Goal: Task Accomplishment & Management: Manage account settings

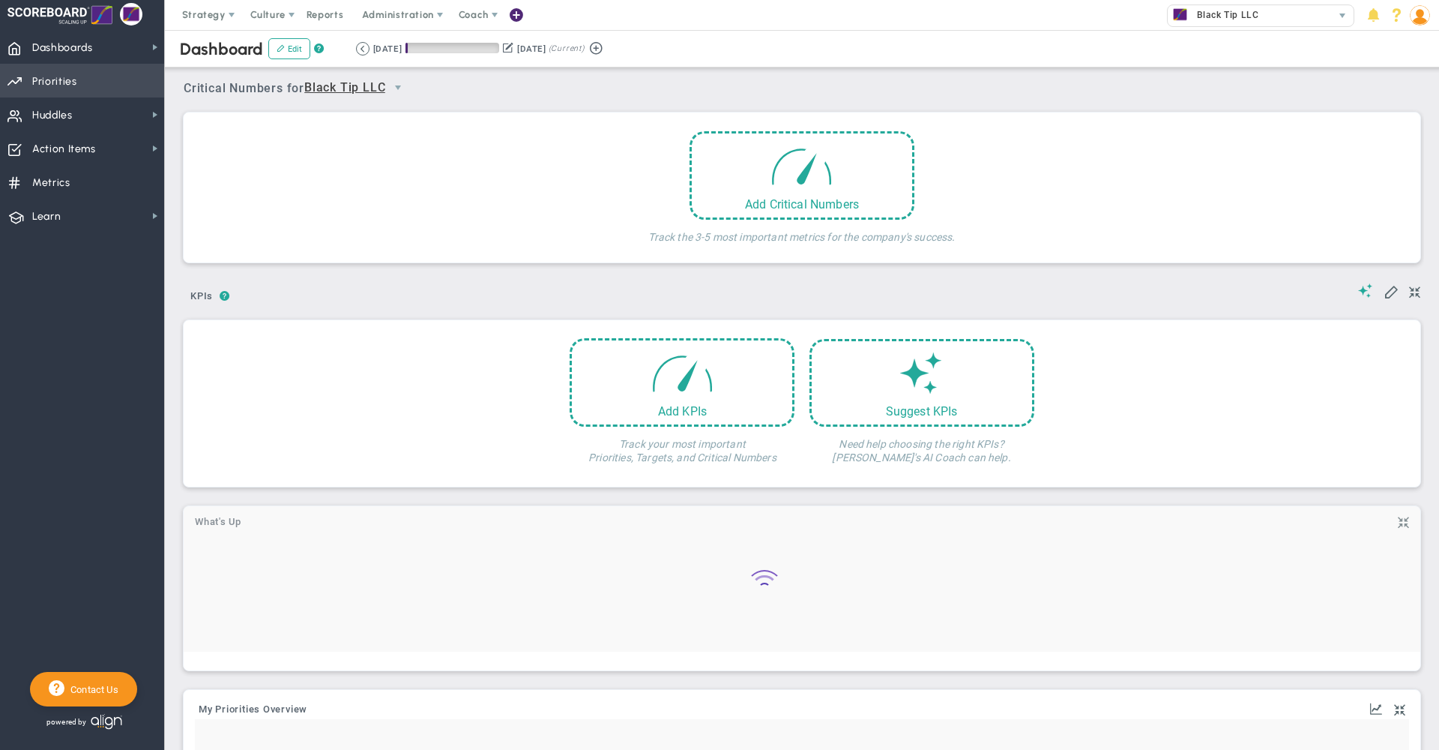
click at [109, 79] on span "Priorities Projects OKR Tree Priorities Projects OKRs" at bounding box center [82, 81] width 164 height 34
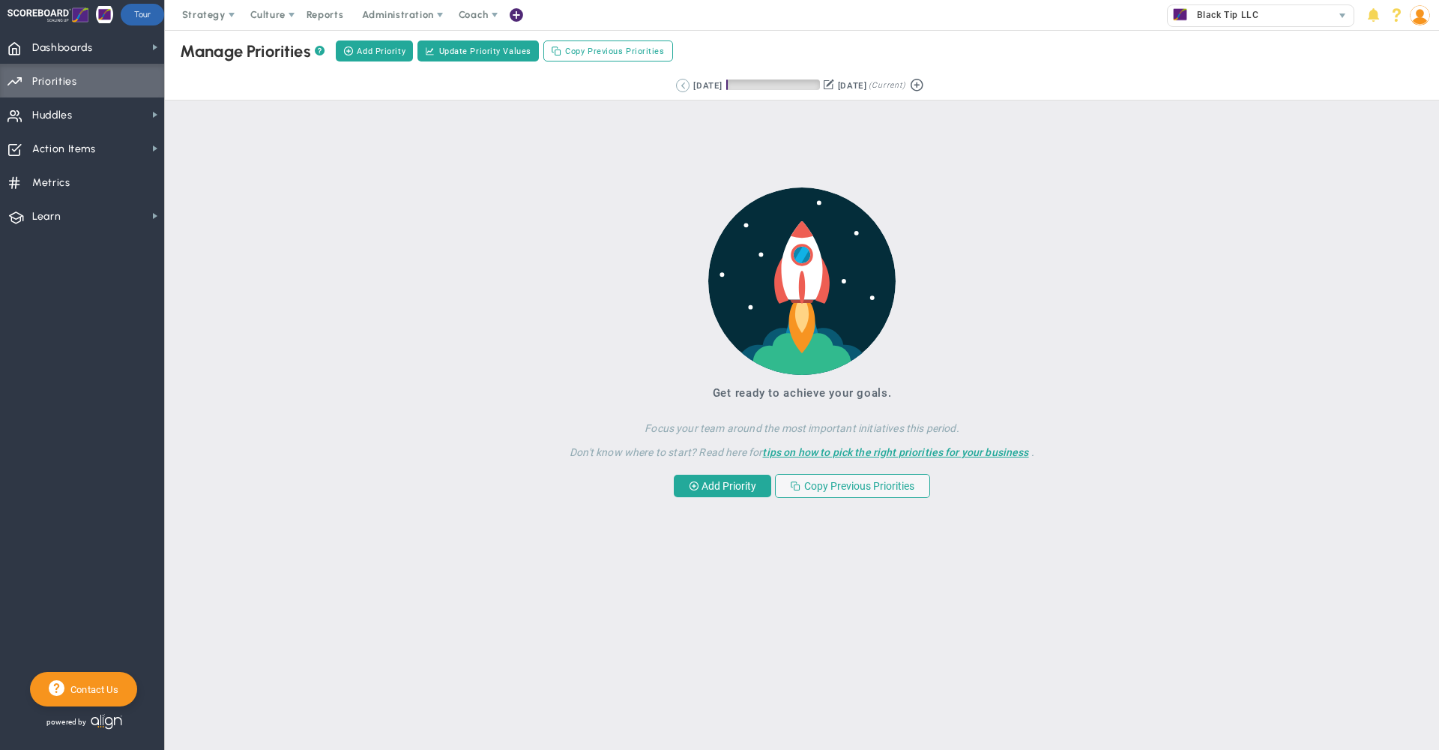
click at [676, 91] on button at bounding box center [682, 85] width 13 height 13
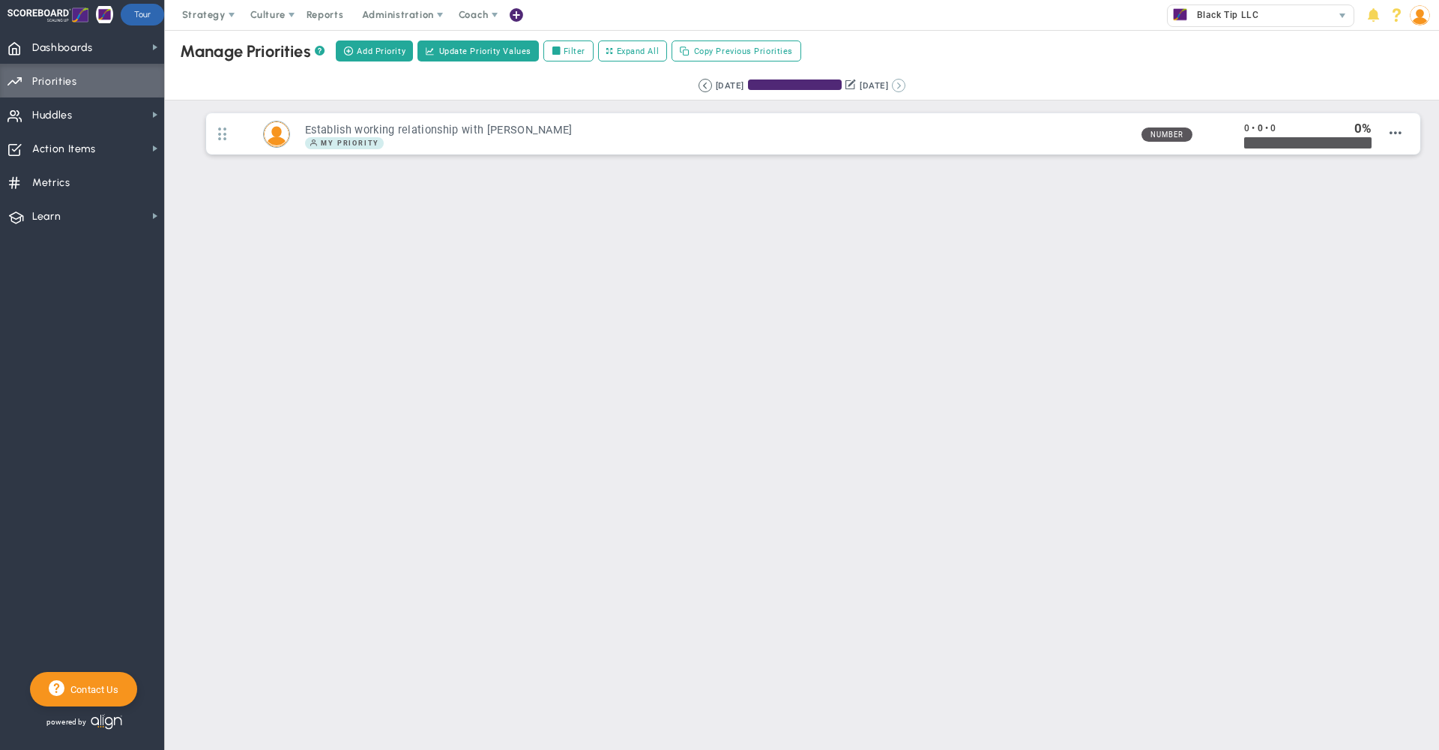
click at [906, 85] on button at bounding box center [898, 85] width 13 height 13
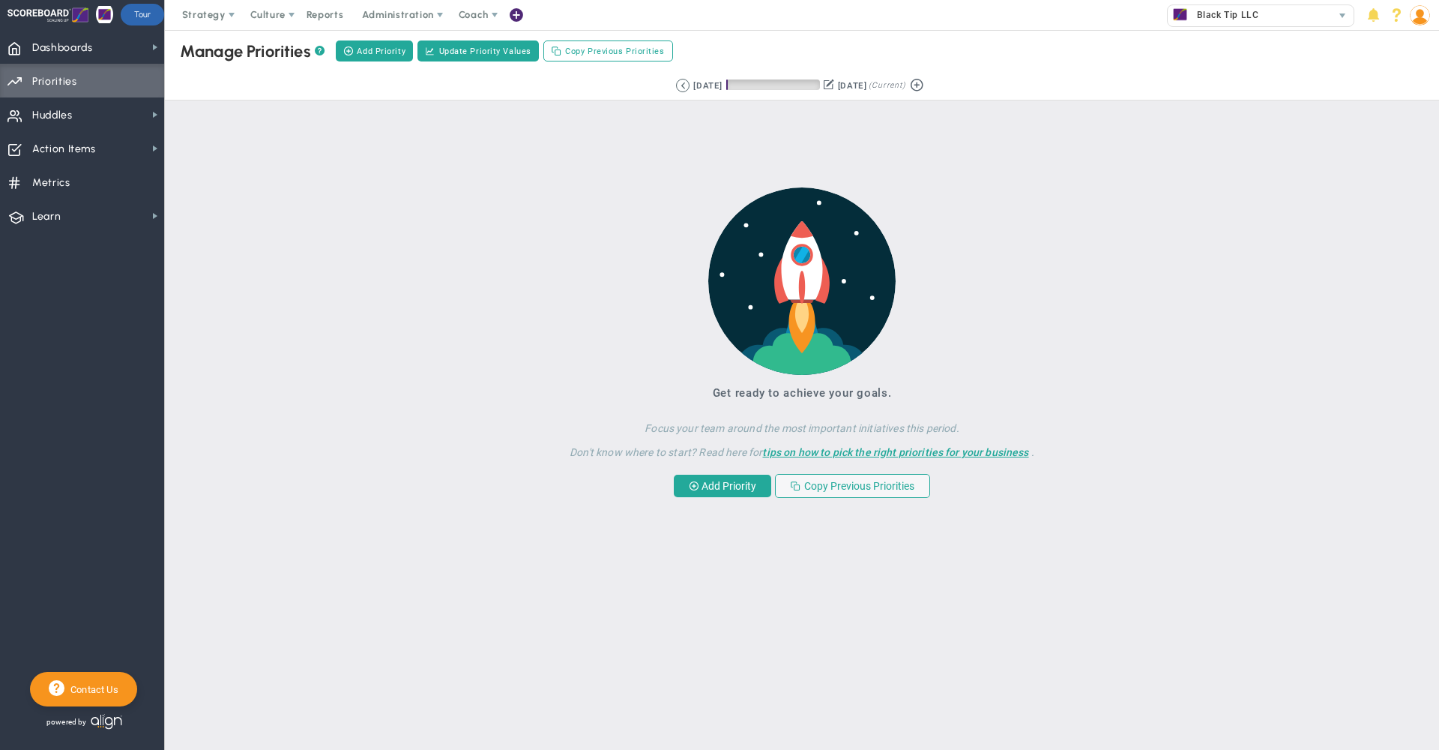
click at [933, 46] on div "Manage OKRs ? Manage Priorities ? Manage Projects ? Create Project Add Priority…" at bounding box center [802, 51] width 1304 height 42
click at [676, 87] on button at bounding box center [682, 85] width 13 height 13
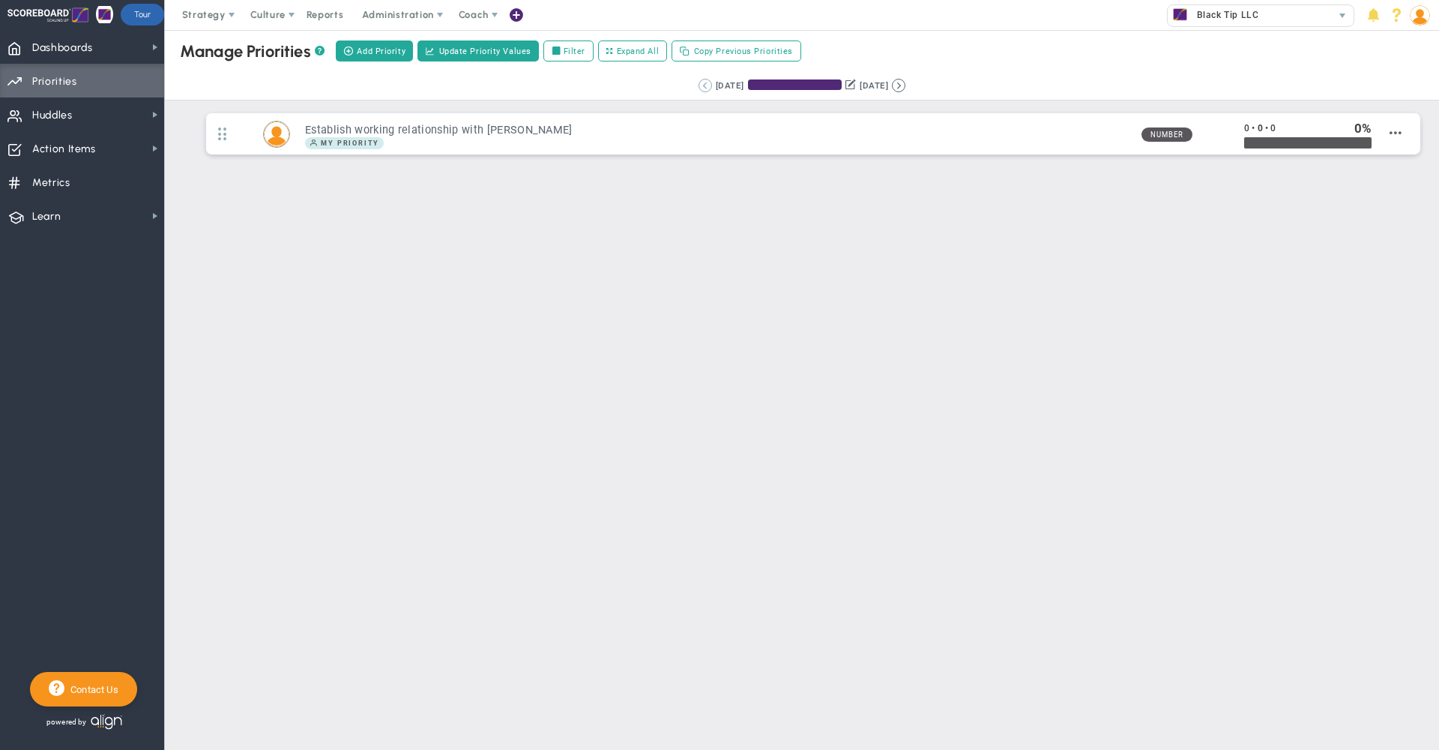
click at [699, 83] on button at bounding box center [705, 85] width 13 height 13
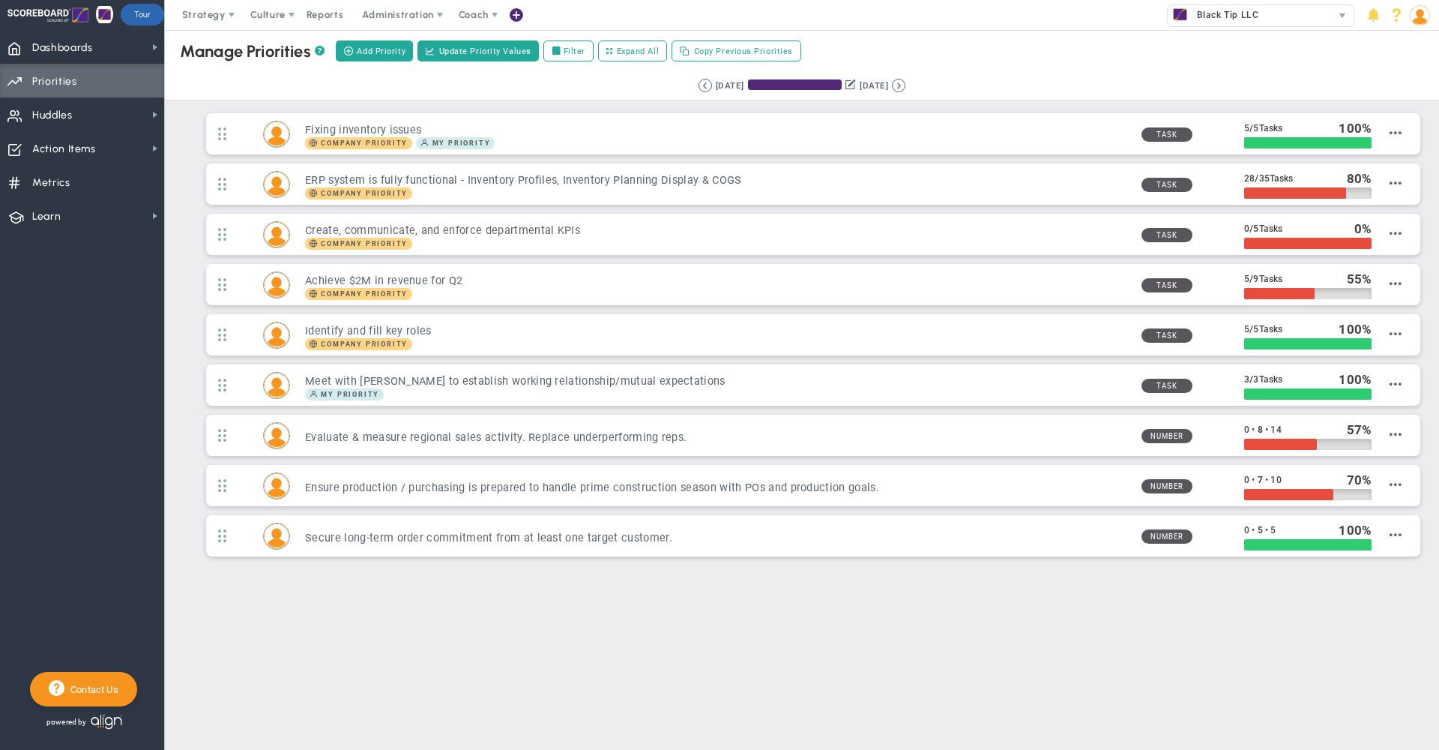
click at [984, 58] on div "Manage OKRs ? Manage Priorities ? Manage Projects ? Create Project Add Priority…" at bounding box center [802, 51] width 1304 height 42
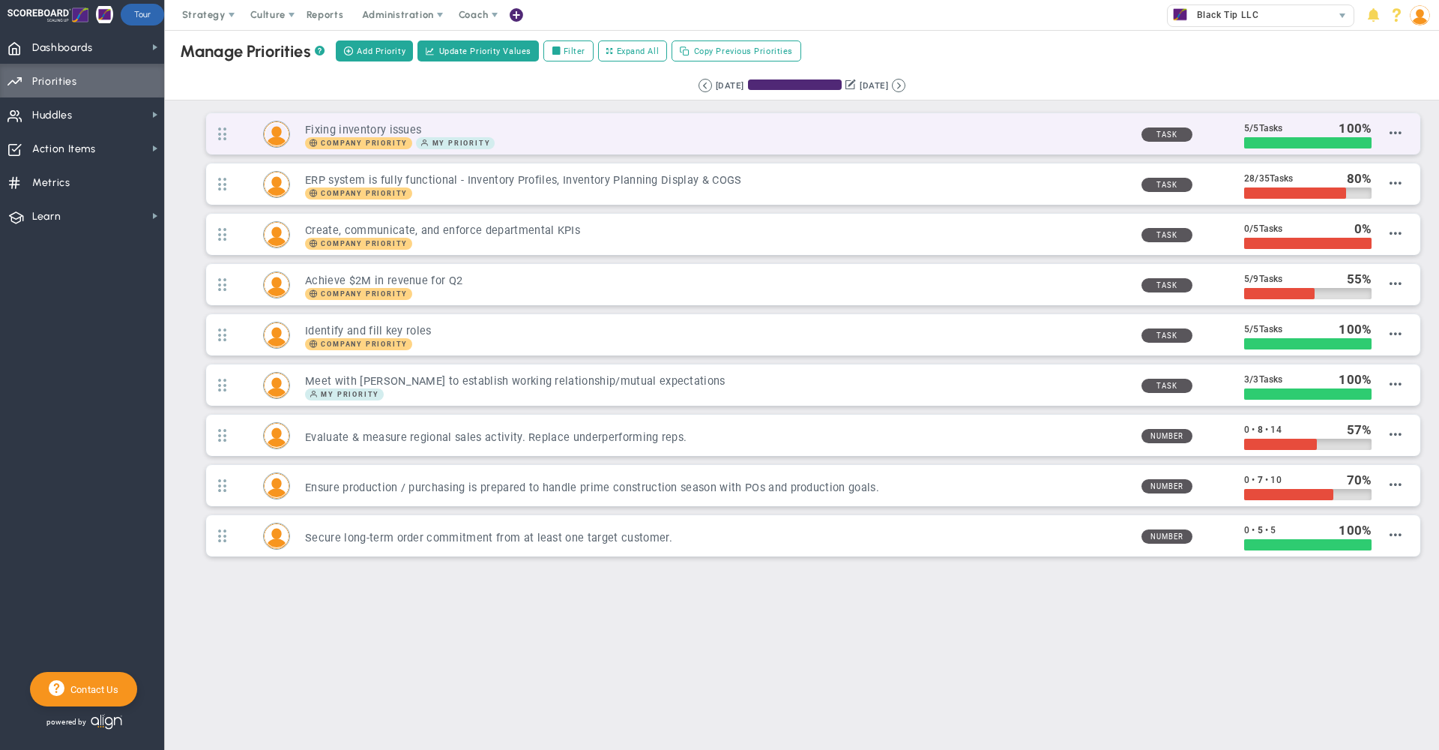
click at [838, 145] on div "Company Priority My Priority" at bounding box center [717, 143] width 824 height 12
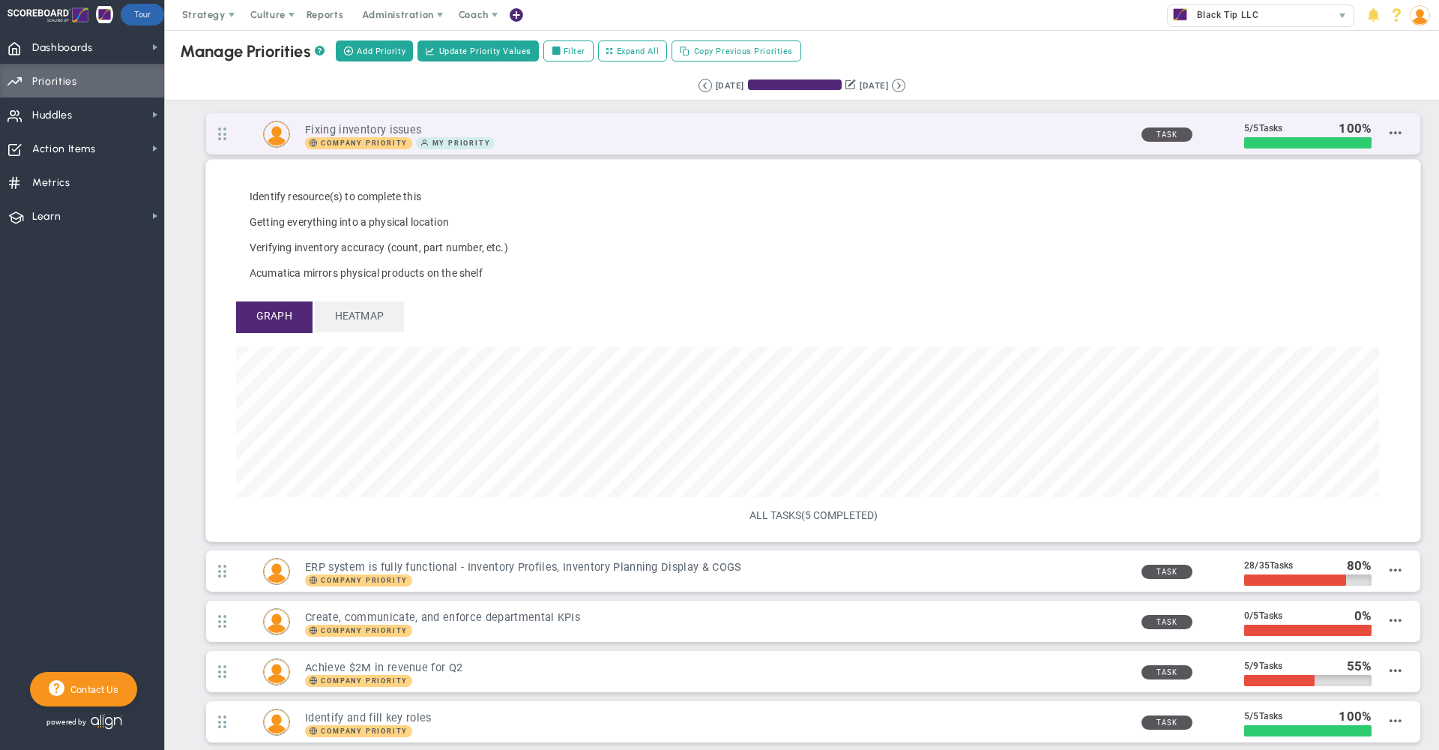
scroll to position [172, 1143]
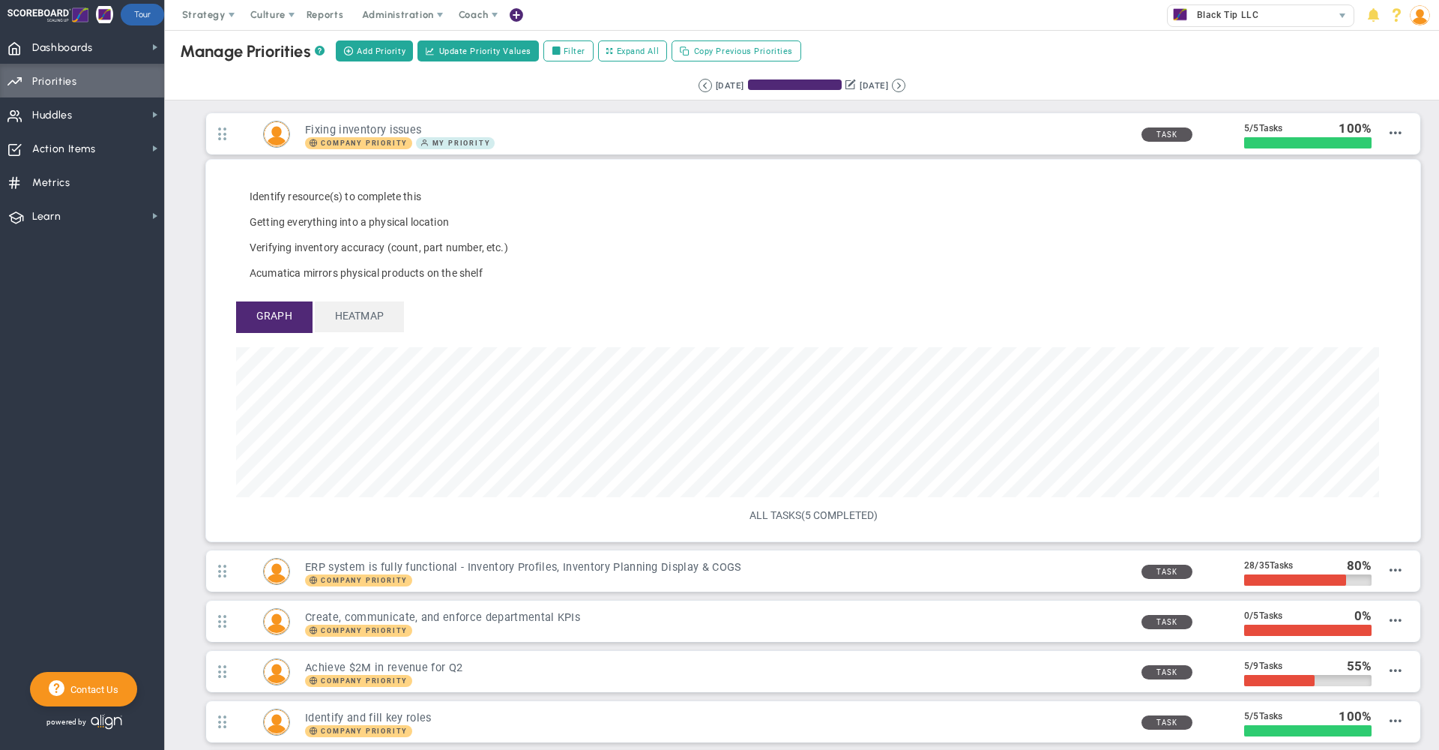
click at [808, 511] on div "ALL TASKS (5 COMPLETED)" at bounding box center [813, 515] width 1154 height 14
click at [806, 516] on span "(5 COMPLETED)" at bounding box center [839, 515] width 76 height 12
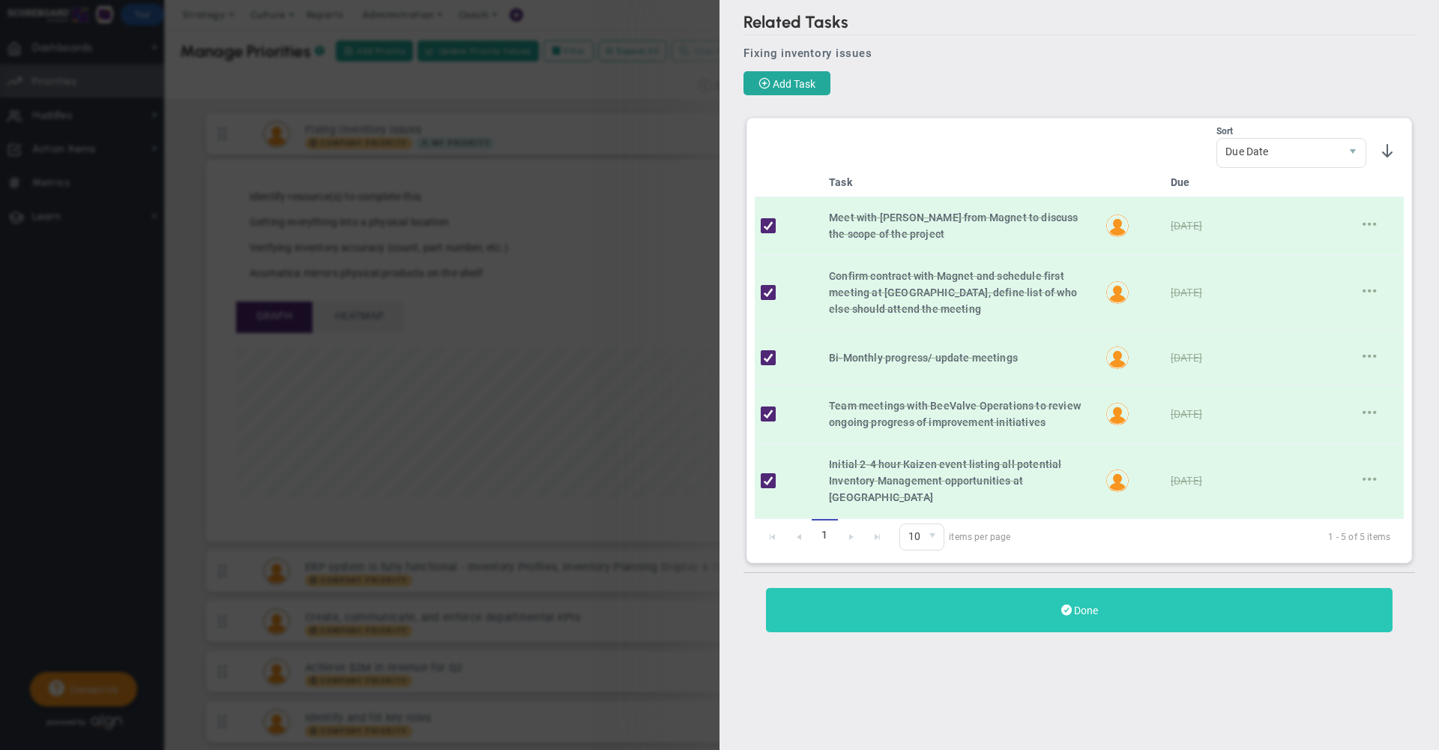
click at [1121, 602] on button "Done" at bounding box center [1079, 610] width 627 height 44
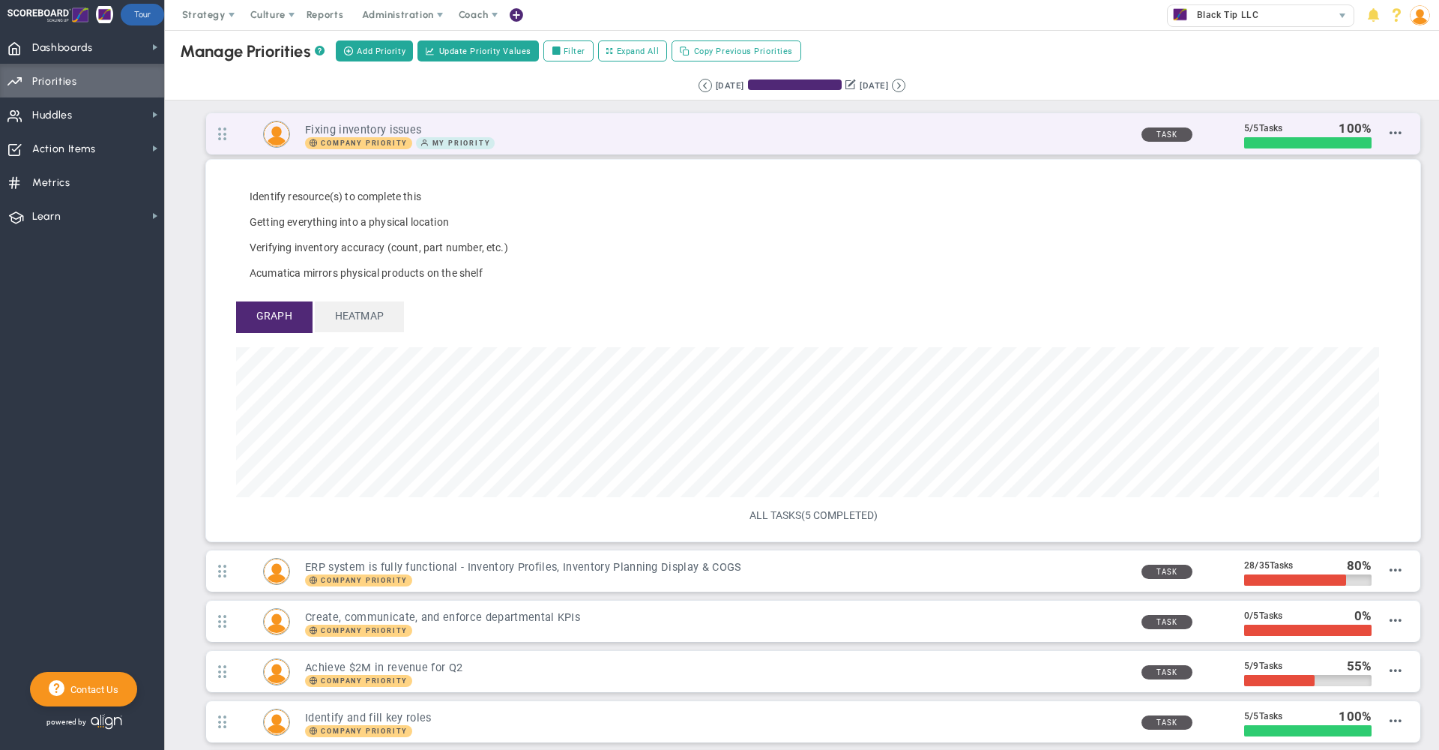
click at [957, 136] on h3 "Fixing inventory issues" at bounding box center [717, 130] width 824 height 14
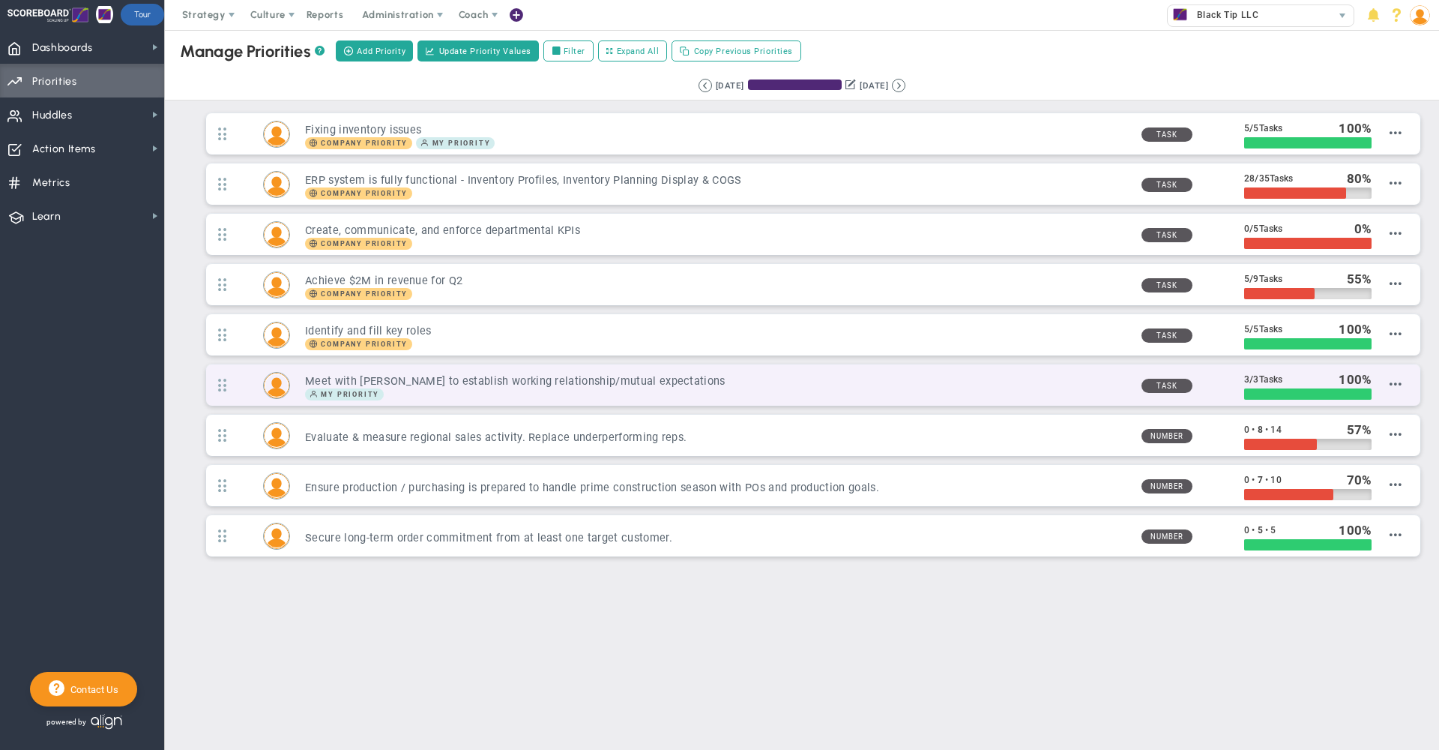
click at [980, 368] on div "Meet with Jason to establish working relationship/mutual expectations My Priori…" at bounding box center [813, 384] width 1214 height 41
click at [948, 390] on div "My Priority" at bounding box center [717, 394] width 824 height 12
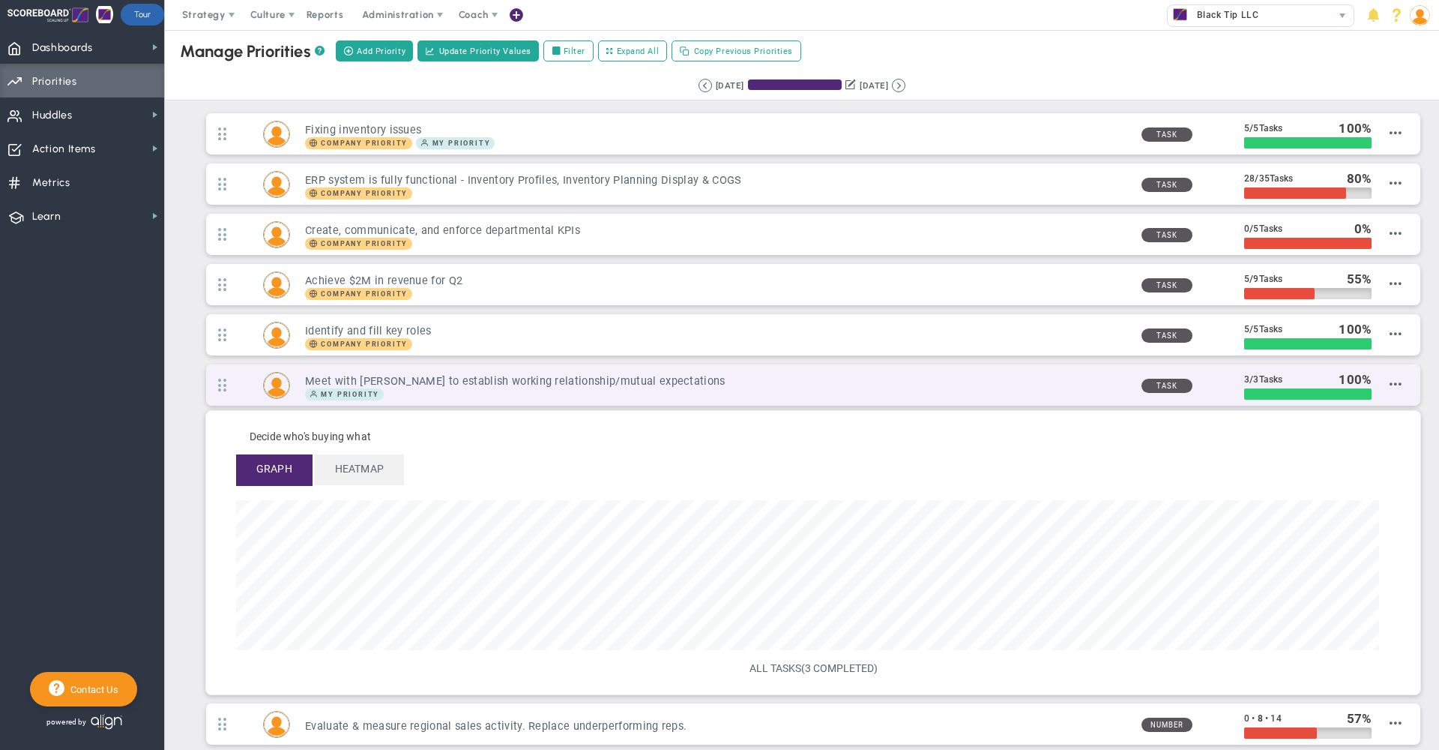
scroll to position [172, 1143]
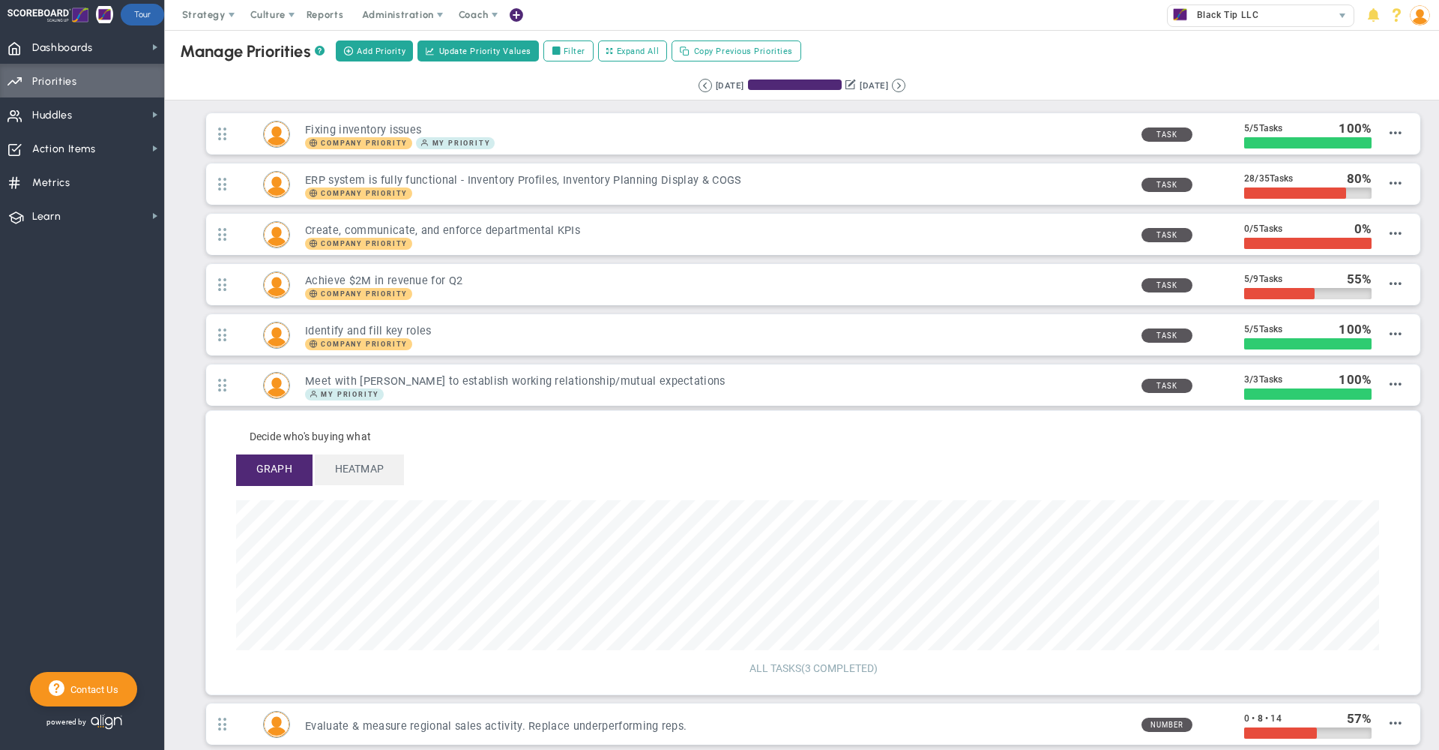
click at [823, 670] on span "(3 COMPLETED)" at bounding box center [839, 668] width 76 height 12
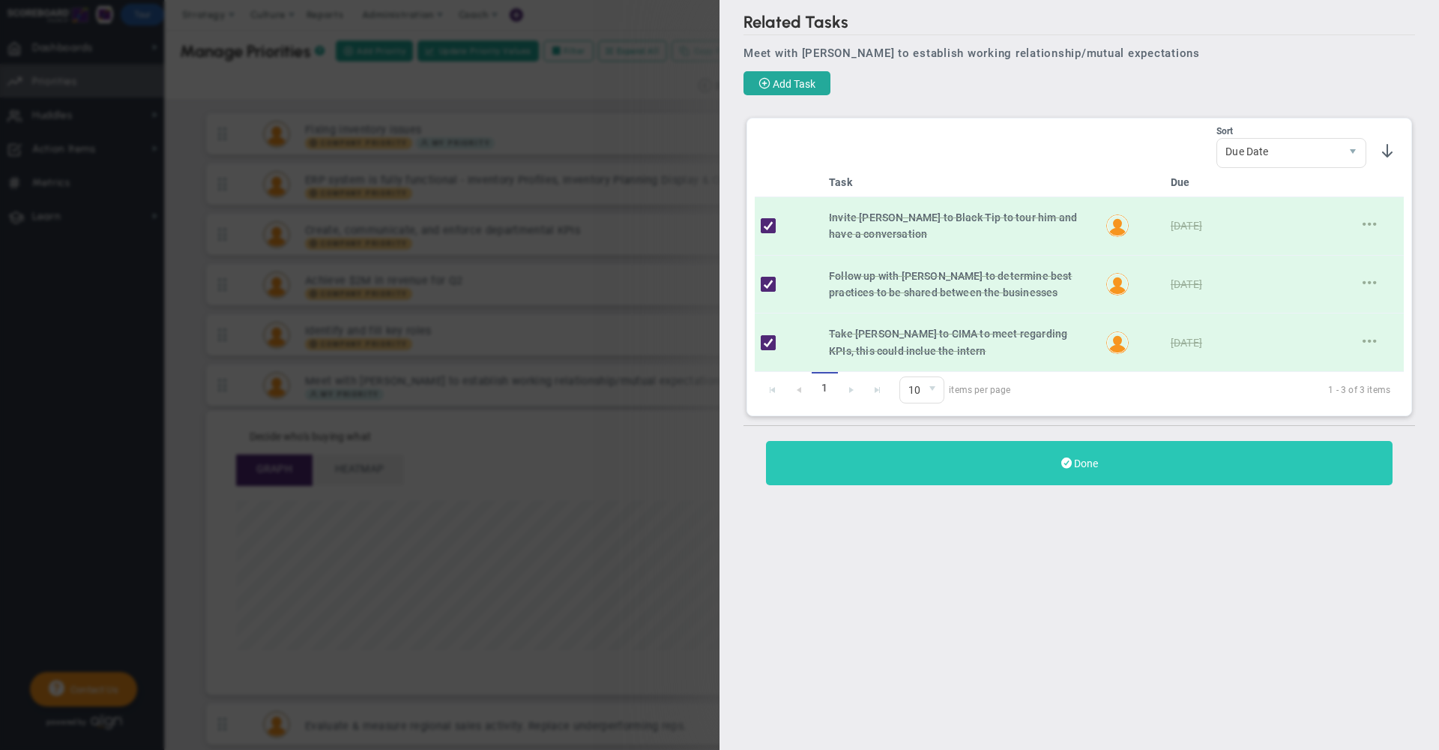
click at [1101, 476] on button "Done" at bounding box center [1079, 463] width 627 height 44
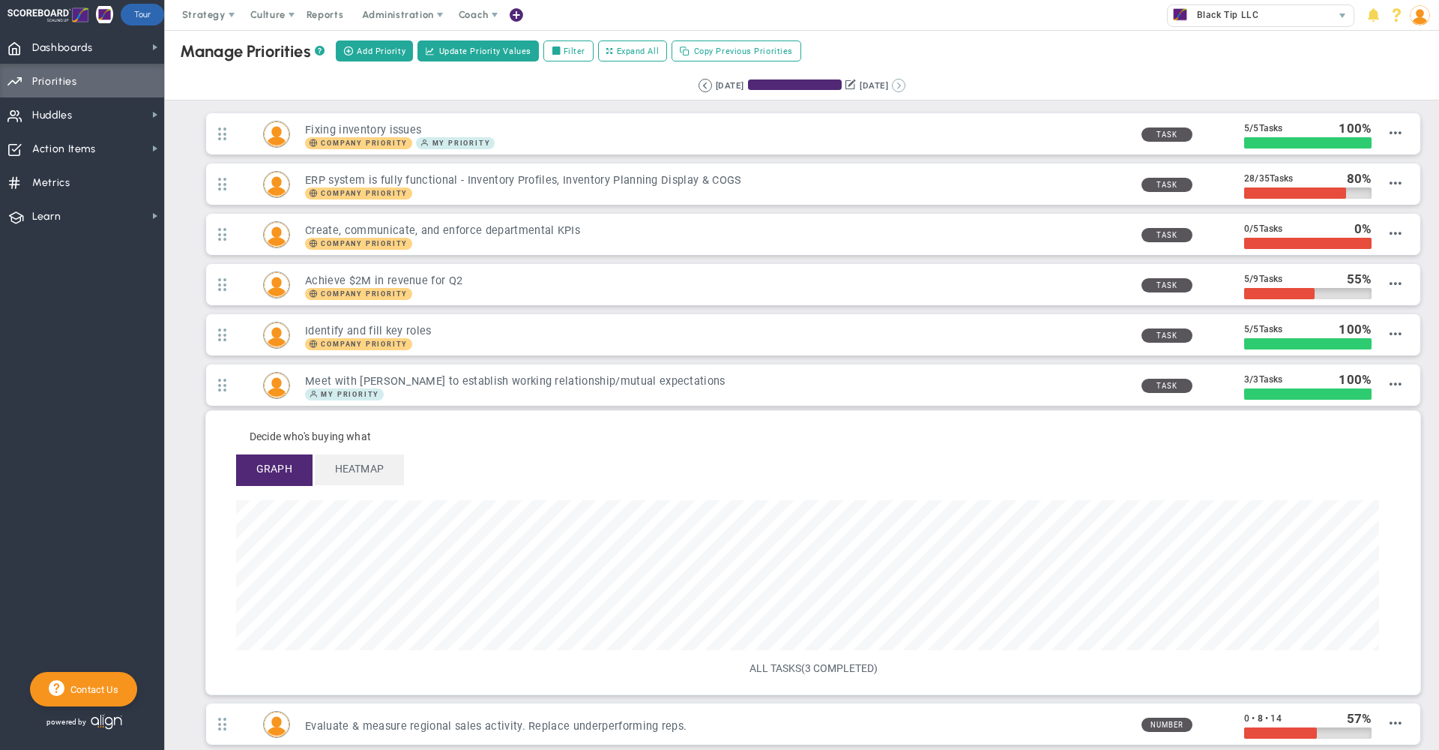
click at [906, 89] on button at bounding box center [898, 85] width 13 height 13
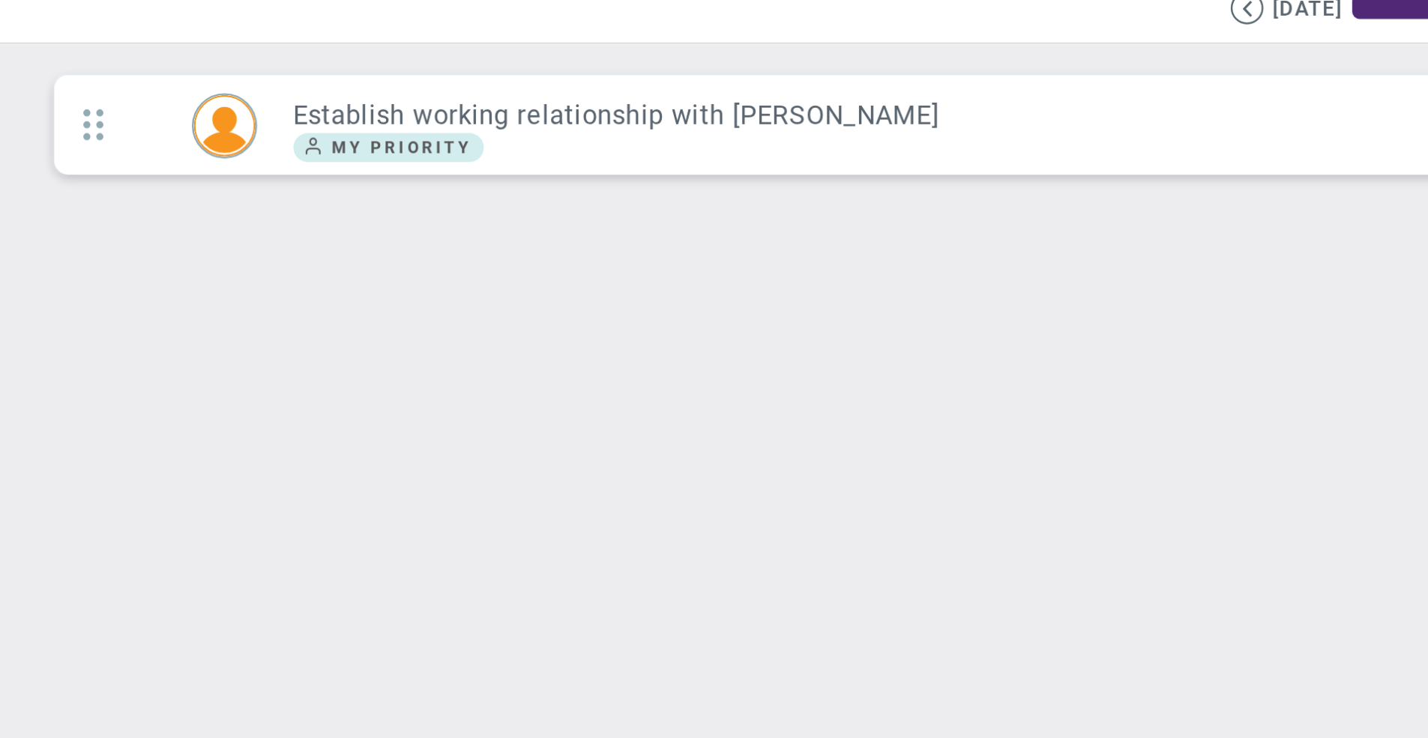
drag, startPoint x: 122, startPoint y: 179, endPoint x: 139, endPoint y: 259, distance: 81.9
click at [165, 259] on main "Manage OKRs ? Manage Priorities ? Manage Projects ? Create Project Add Priority…" at bounding box center [796, 384] width 1263 height 708
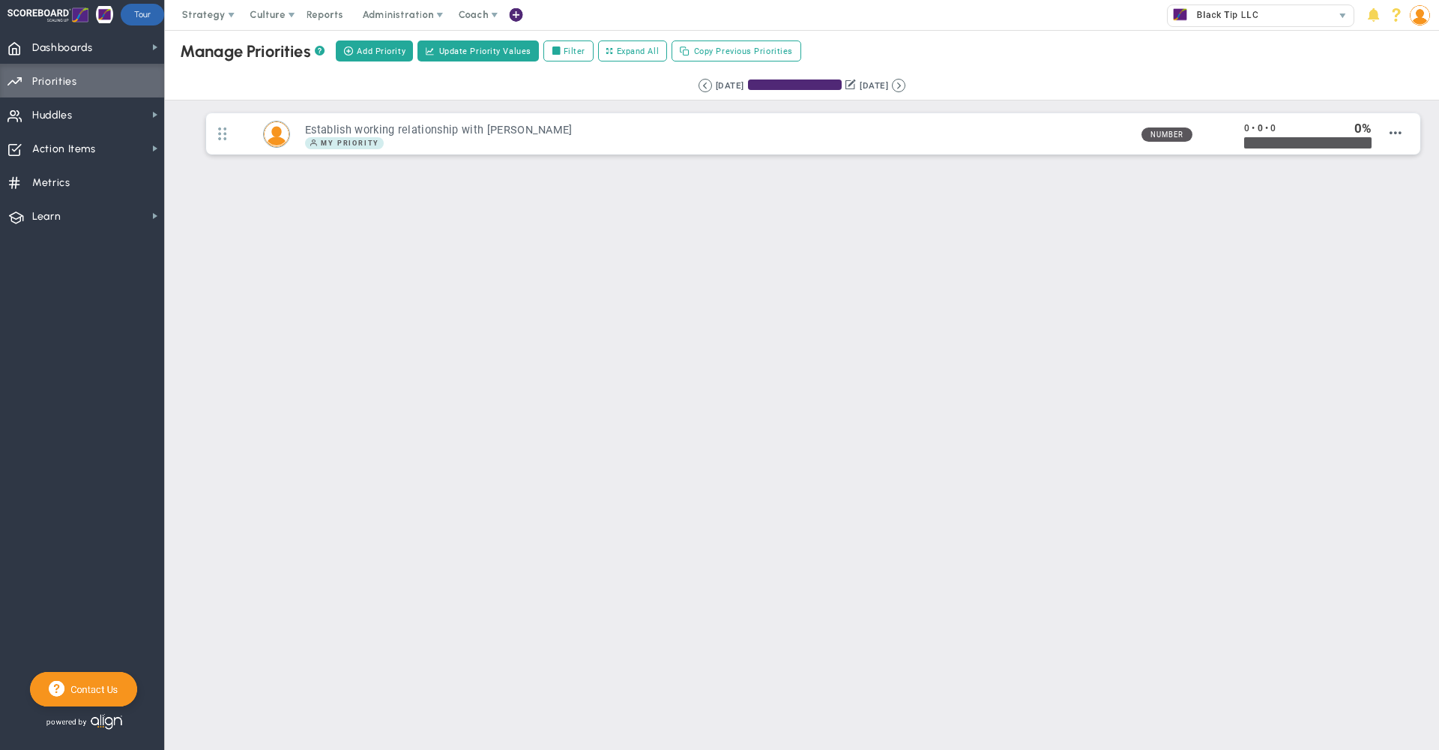
click at [359, 293] on main "Manage OKRs ? Manage Priorities ? Manage Projects ? Create Project Add Priority…" at bounding box center [802, 390] width 1274 height 720
click at [184, 8] on span "Strategy" at bounding box center [205, 15] width 68 height 30
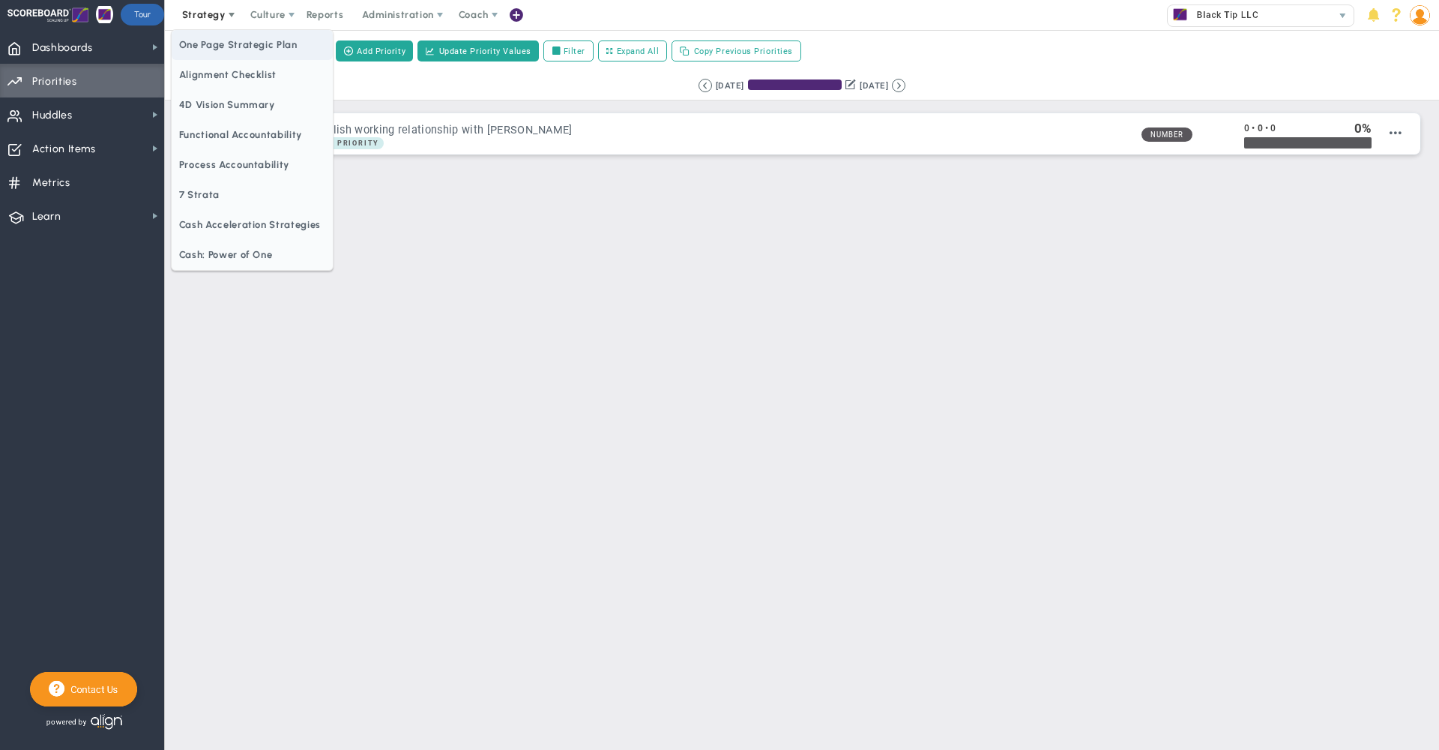
click at [226, 47] on span "One Page Strategic Plan" at bounding box center [252, 45] width 161 height 30
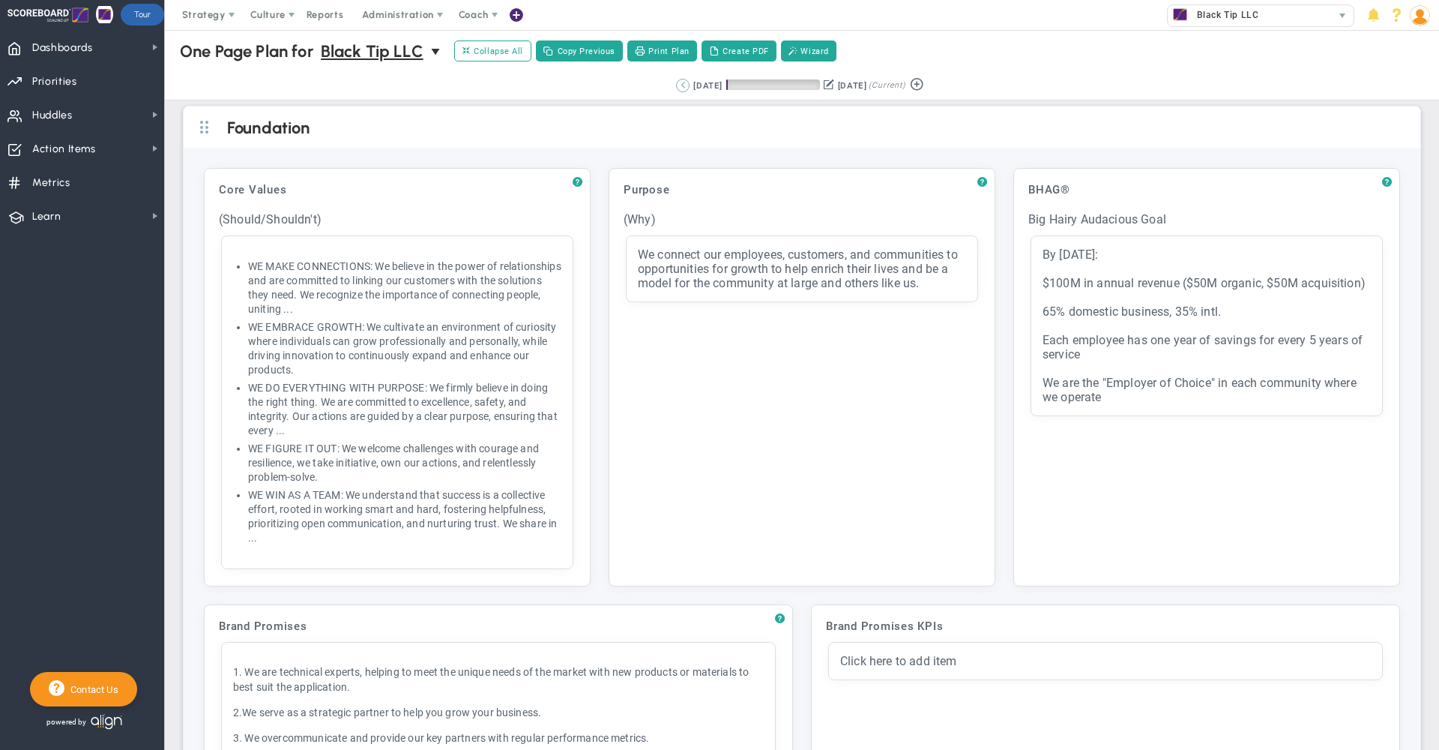
click at [676, 85] on button at bounding box center [682, 85] width 13 height 13
click at [906, 84] on button at bounding box center [898, 85] width 13 height 13
click at [1422, 13] on img at bounding box center [1420, 15] width 20 height 20
click at [1394, 163] on span "Sign Out" at bounding box center [1376, 165] width 121 height 30
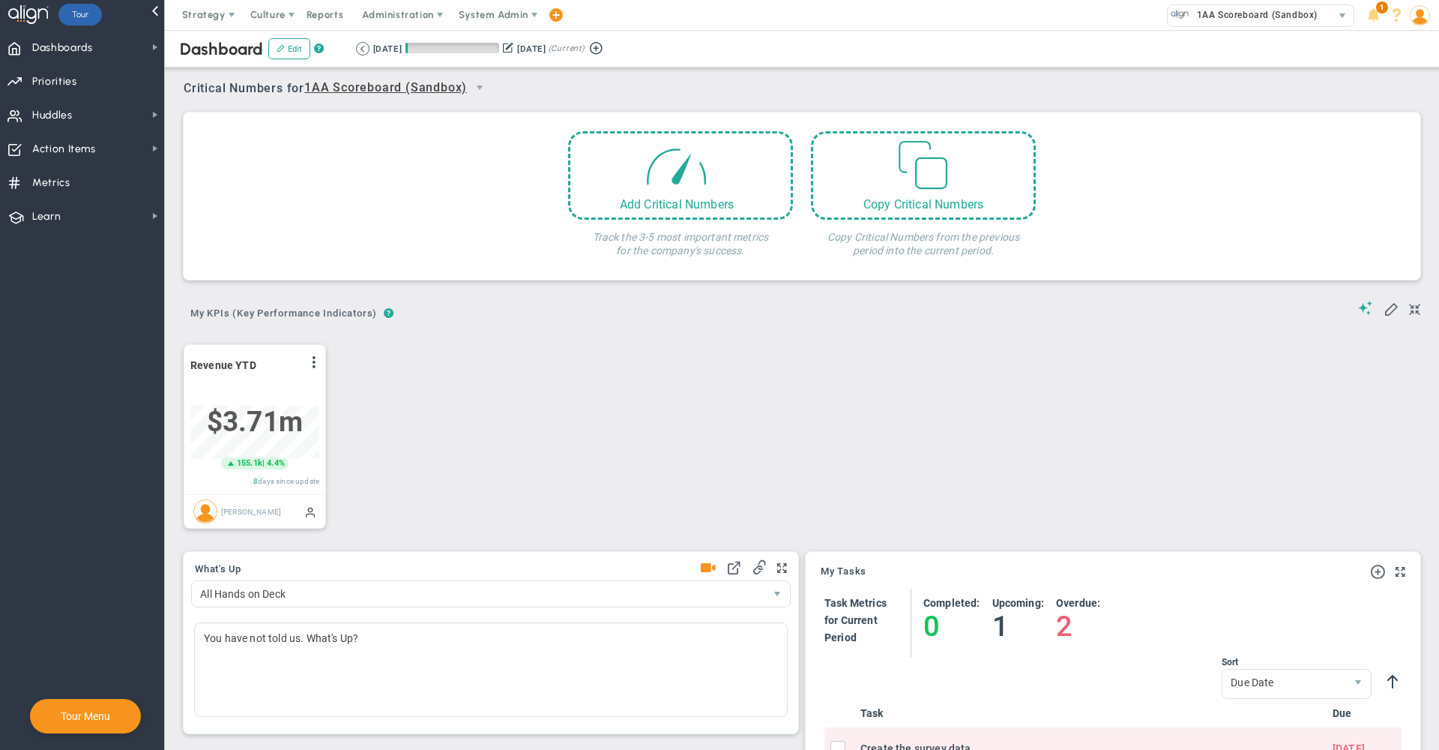
click at [91, 82] on span "Priorities Projects OKR Tree Priorities Projects OKRs" at bounding box center [82, 81] width 164 height 34
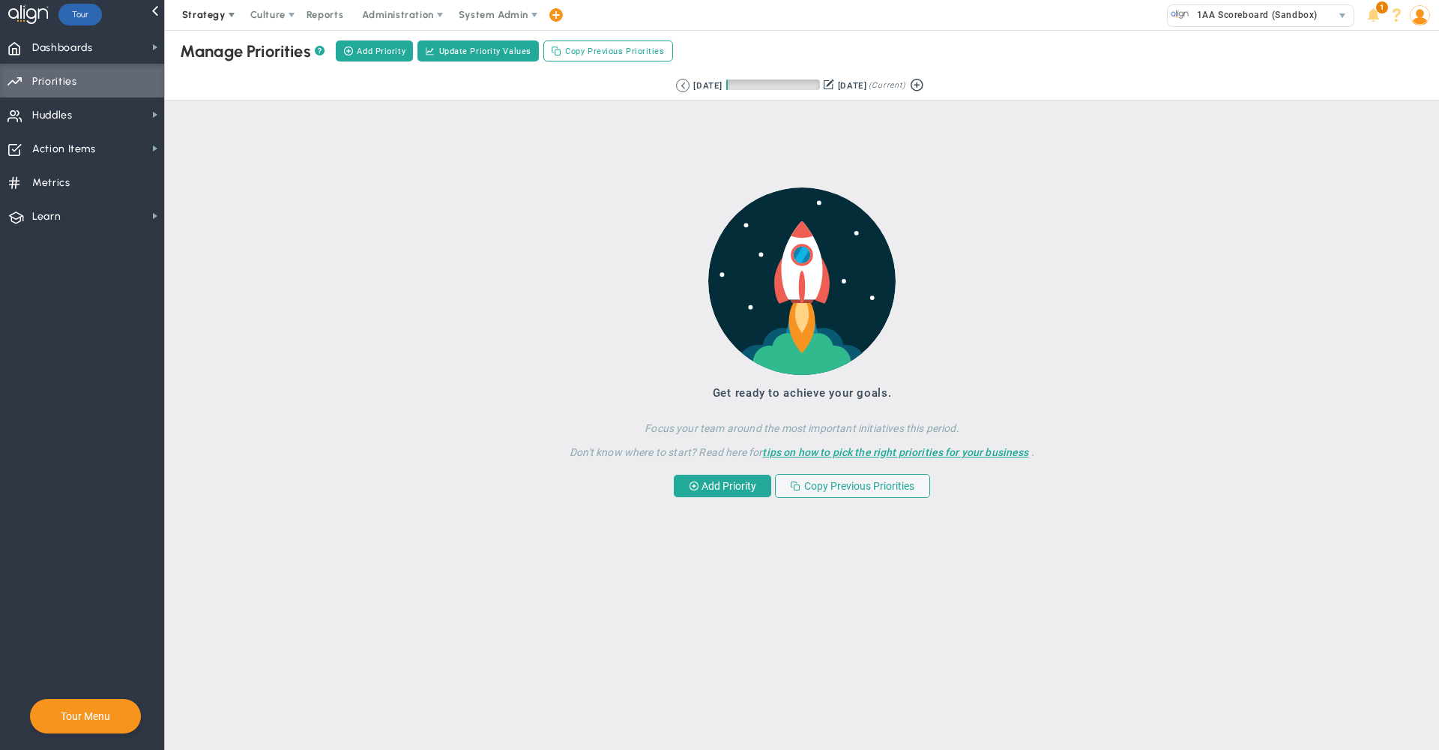
click at [181, 23] on span "Strategy" at bounding box center [205, 15] width 68 height 30
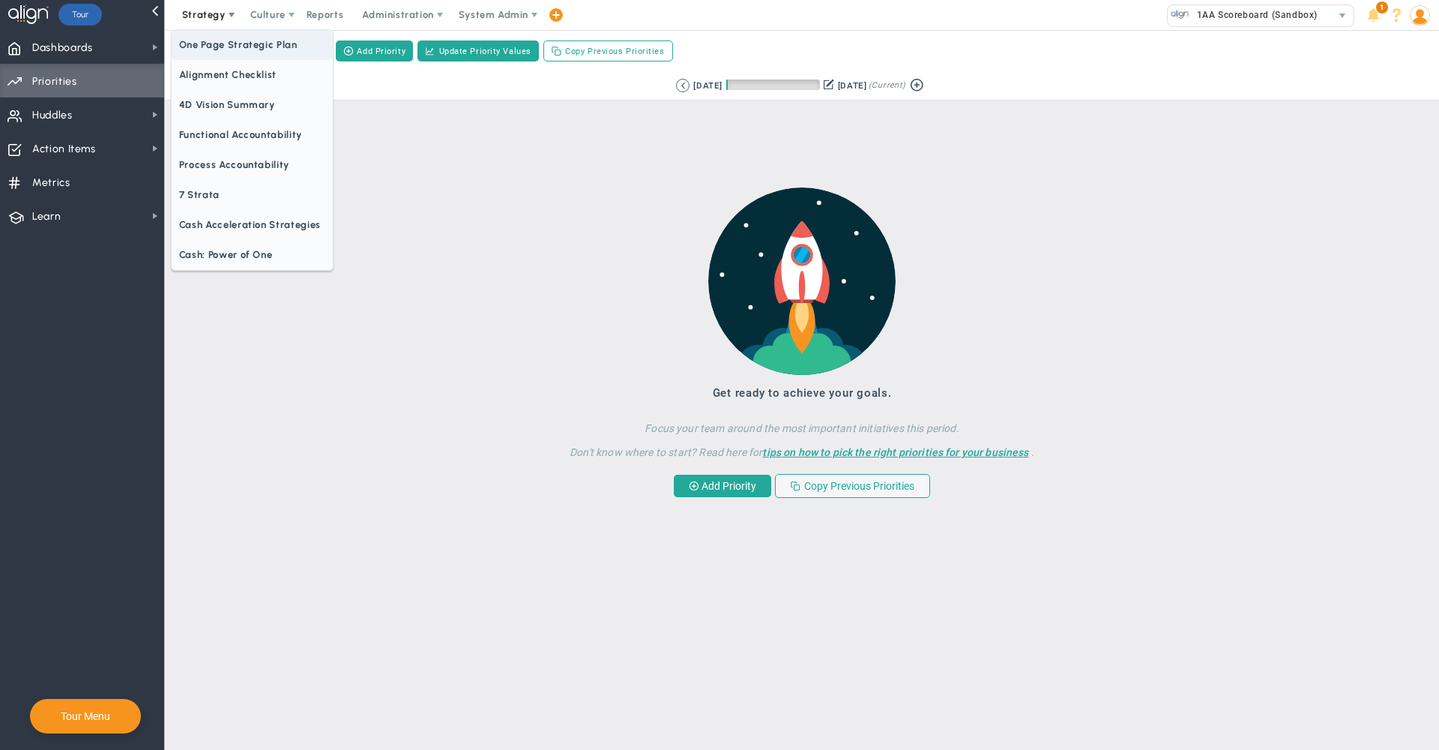
click at [224, 58] on span "One Page Strategic Plan" at bounding box center [252, 45] width 161 height 30
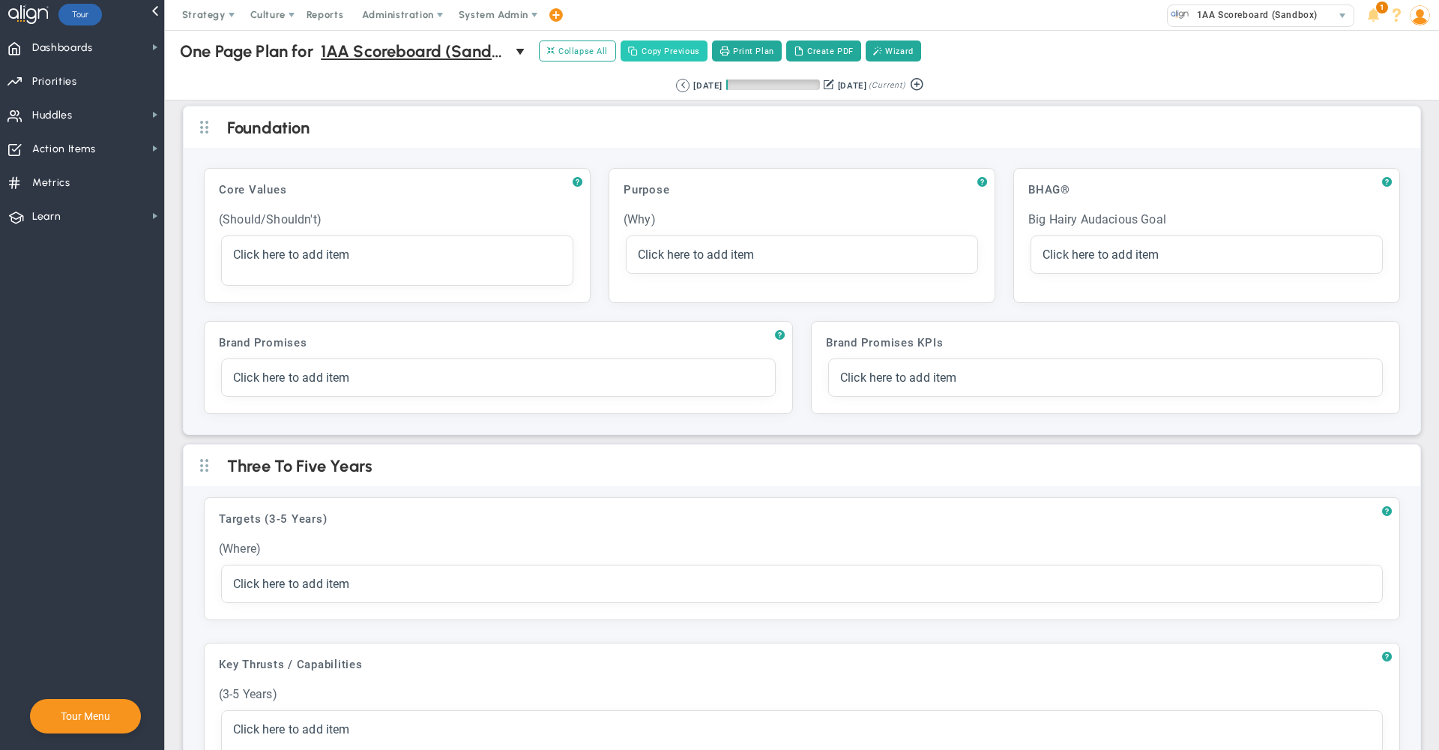
click at [668, 55] on button "Copy Previous" at bounding box center [664, 50] width 87 height 21
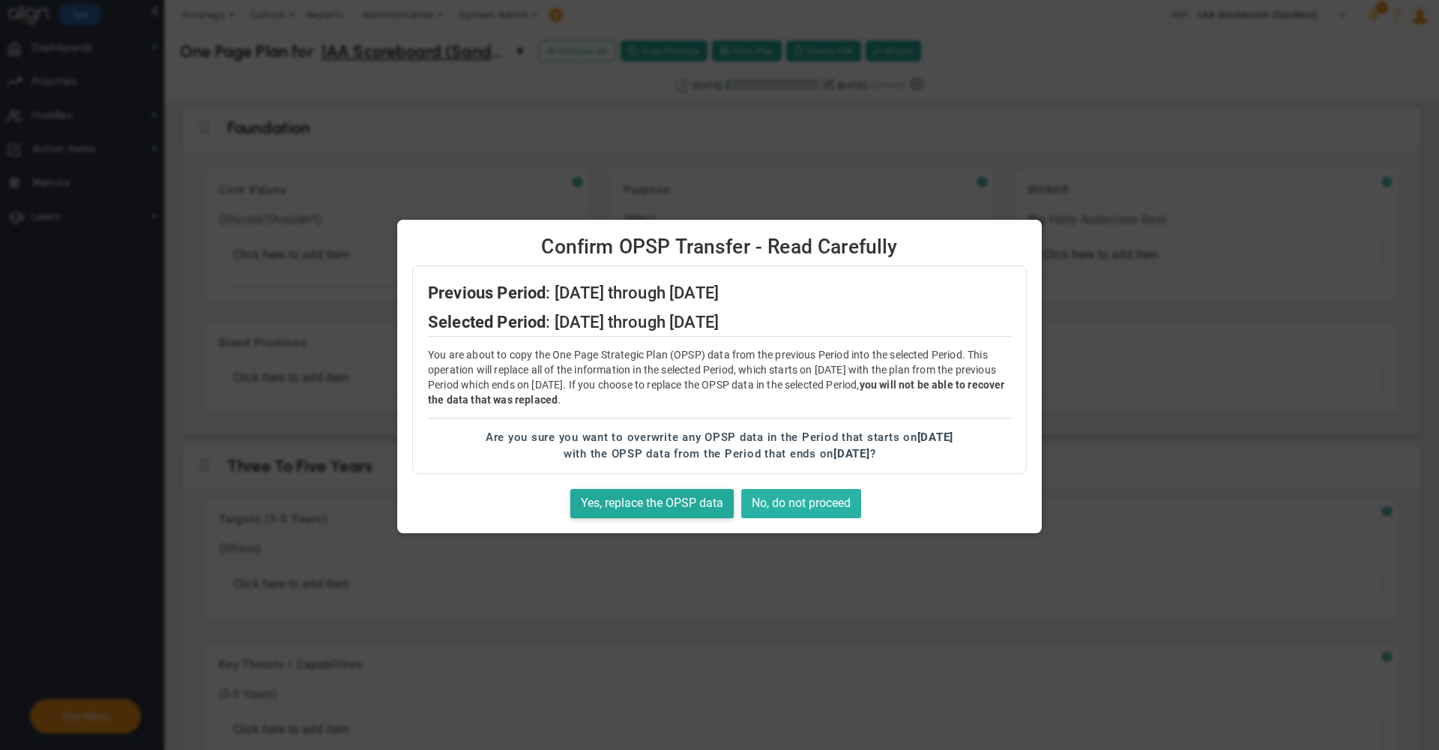
click at [819, 499] on button "No, do not proceed" at bounding box center [801, 503] width 120 height 29
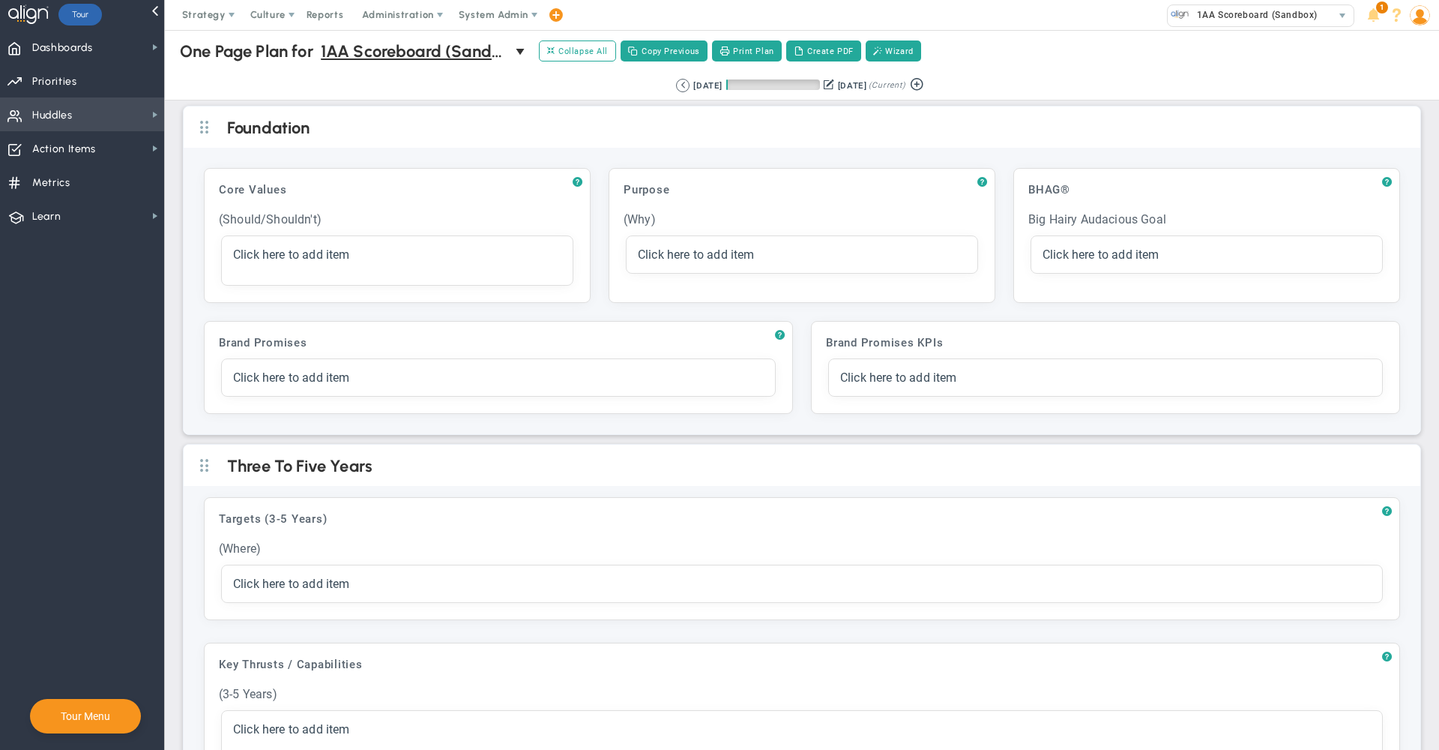
click at [73, 99] on span "Huddles Huddles" at bounding box center [82, 114] width 164 height 34
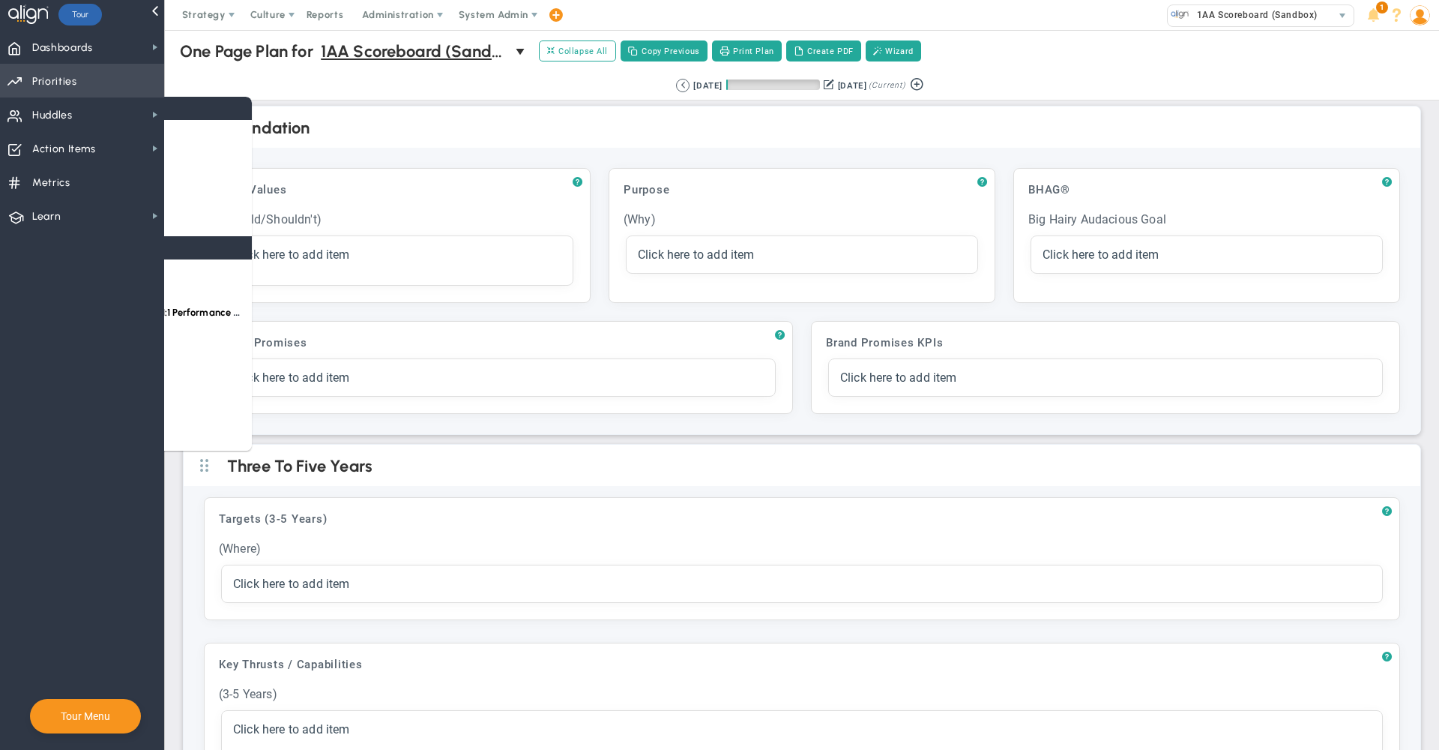
click at [66, 82] on span "Priorities" at bounding box center [54, 81] width 45 height 31
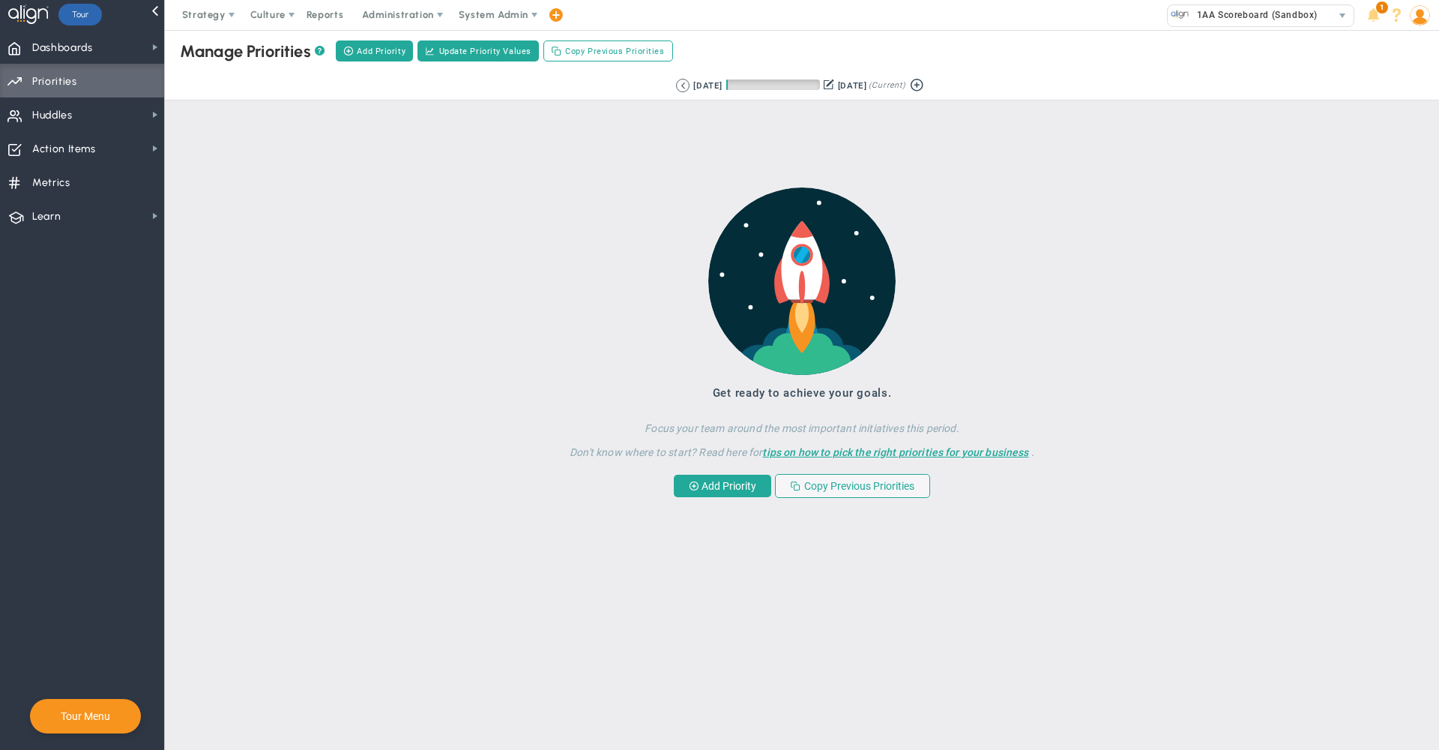
click at [369, 64] on div "Manage OKRs ? Manage Priorities ? Manage Projects ? Create Project Add Priority…" at bounding box center [802, 51] width 1304 height 42
click at [361, 34] on div "Manage OKRs ? Manage Priorities ? Manage Projects ? Create Project Add Priority…" at bounding box center [802, 51] width 1304 height 42
click at [366, 41] on button "Add Priority" at bounding box center [374, 50] width 77 height 21
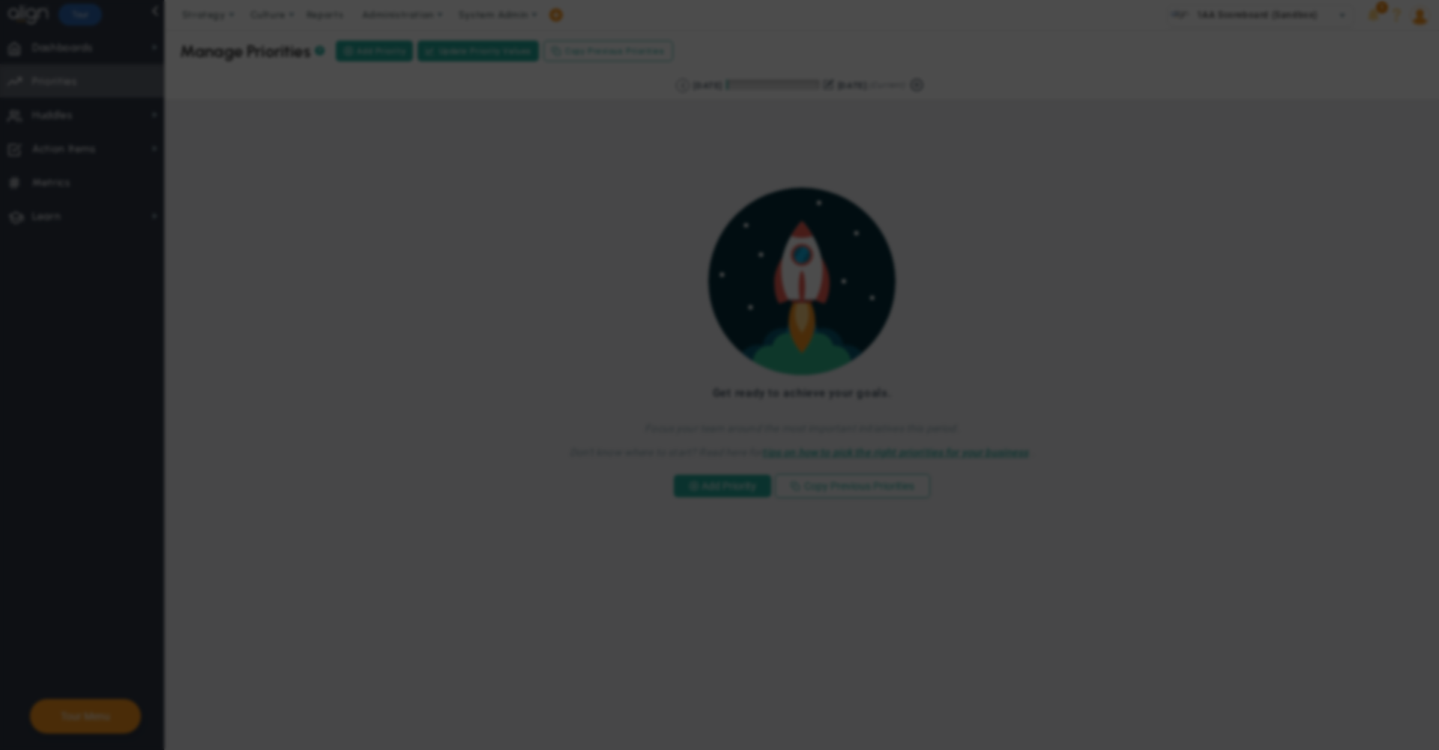
type input "0"
radio input "true"
type input "[PERSON_NAME]"
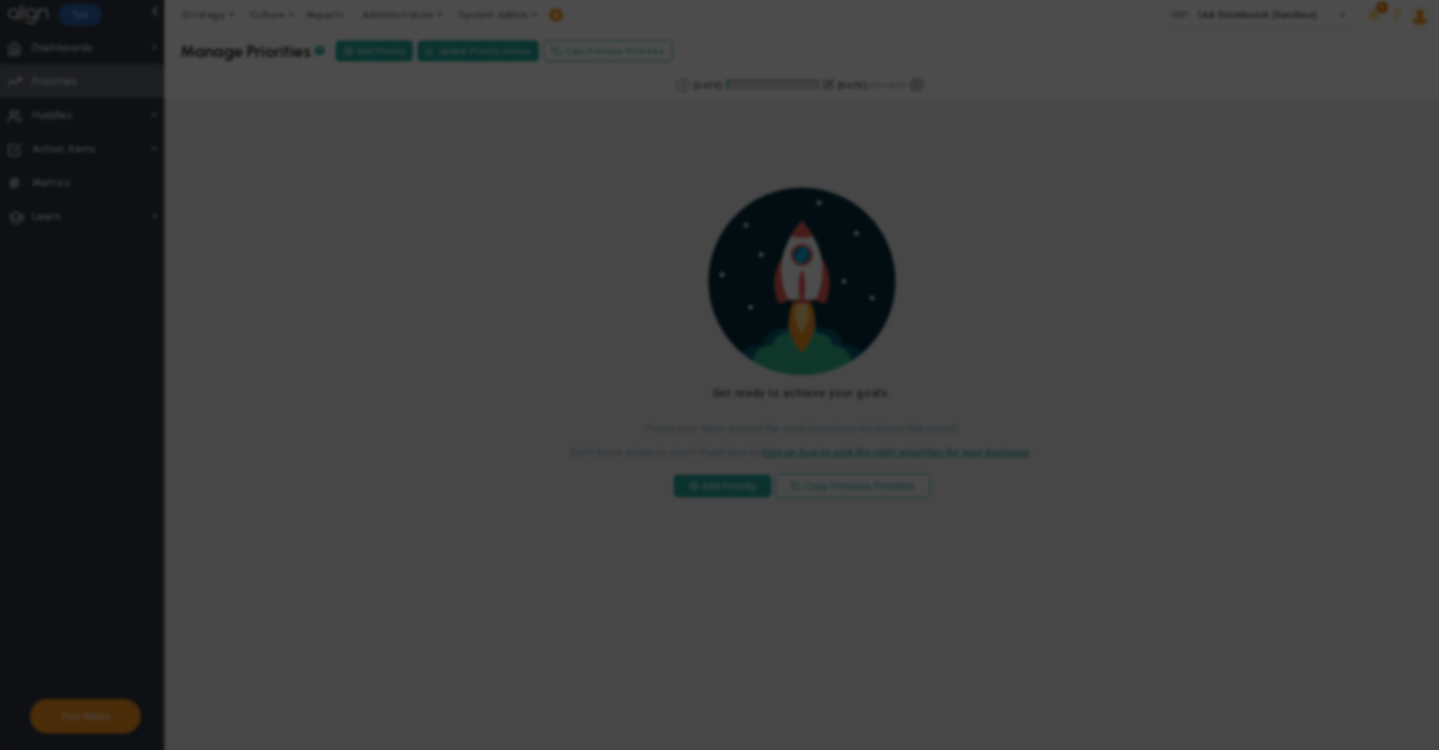
type input "0"
radio input "true"
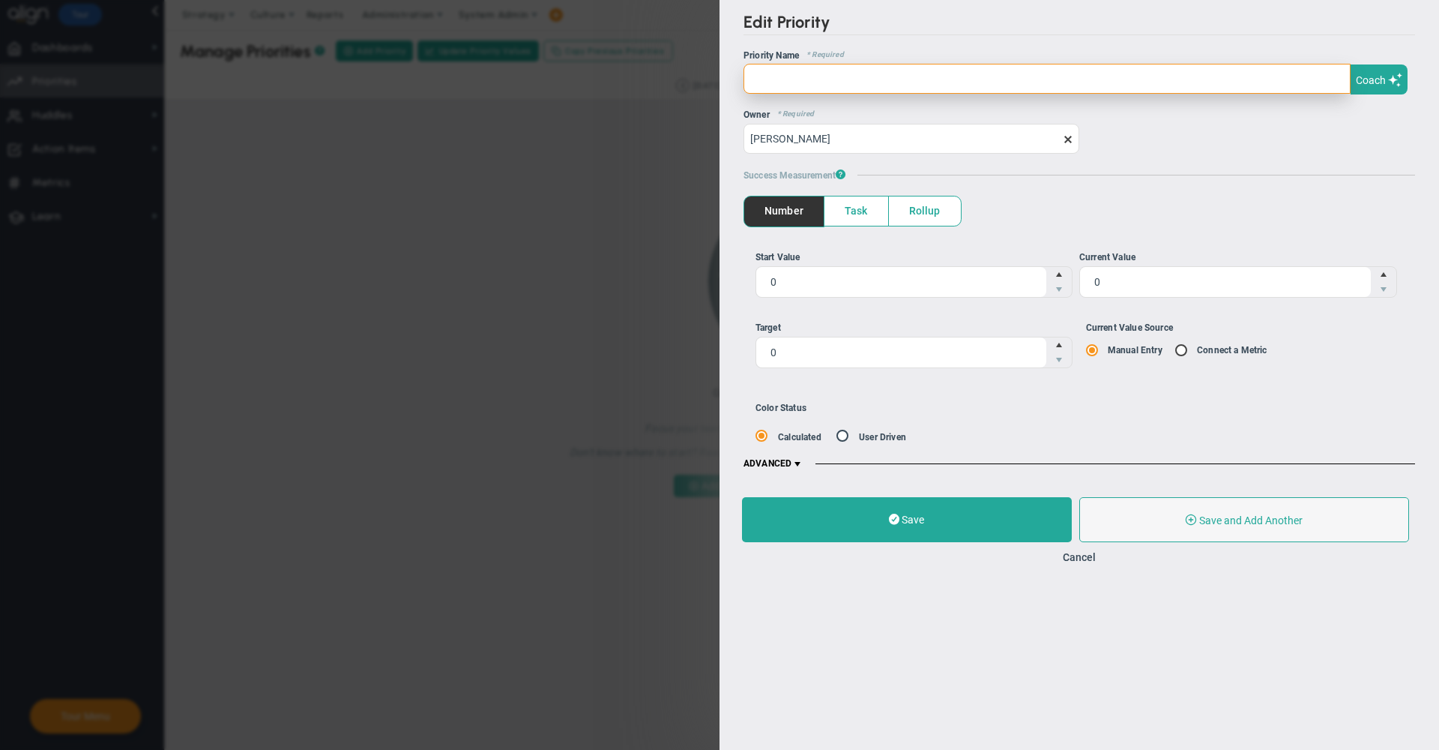
click at [995, 81] on input "text" at bounding box center [1047, 79] width 607 height 30
type input "Test"
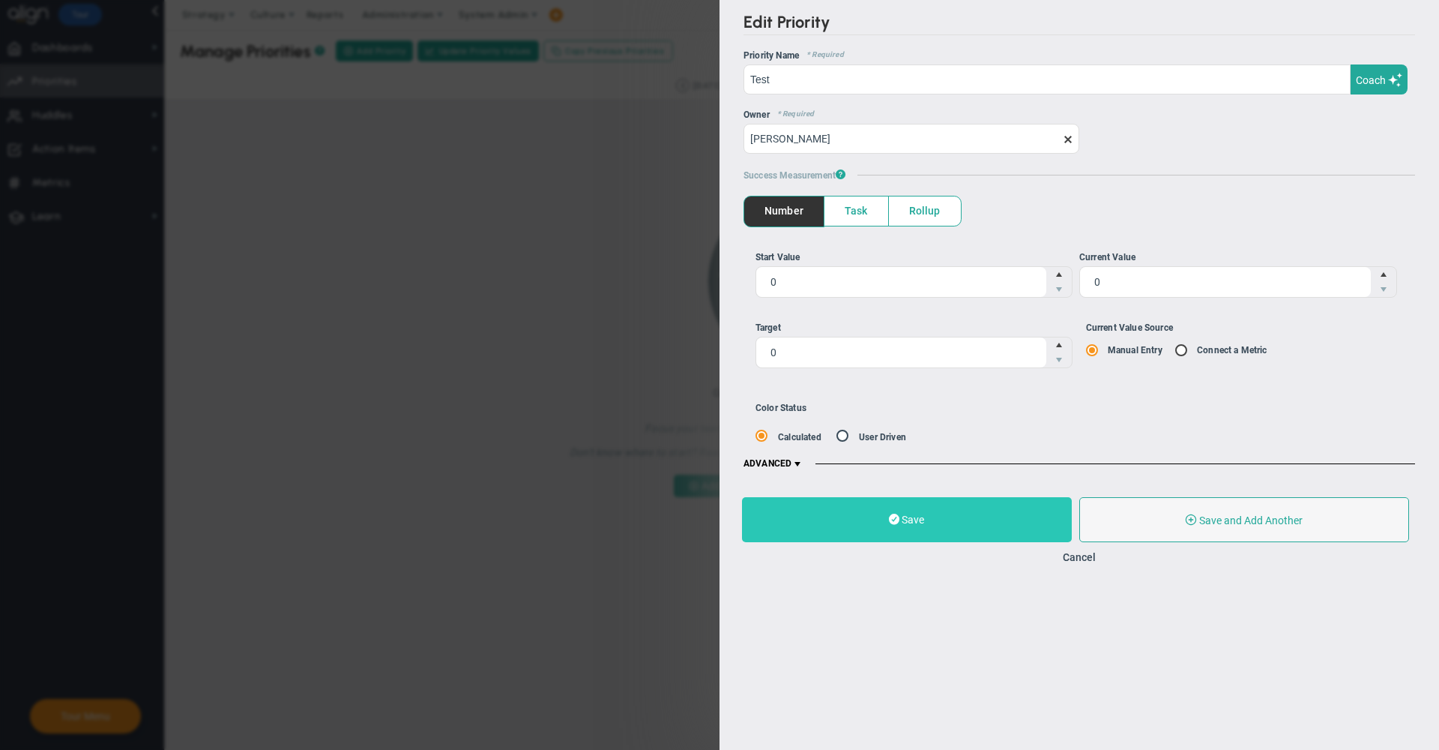
click at [917, 528] on button "Save" at bounding box center [907, 519] width 330 height 45
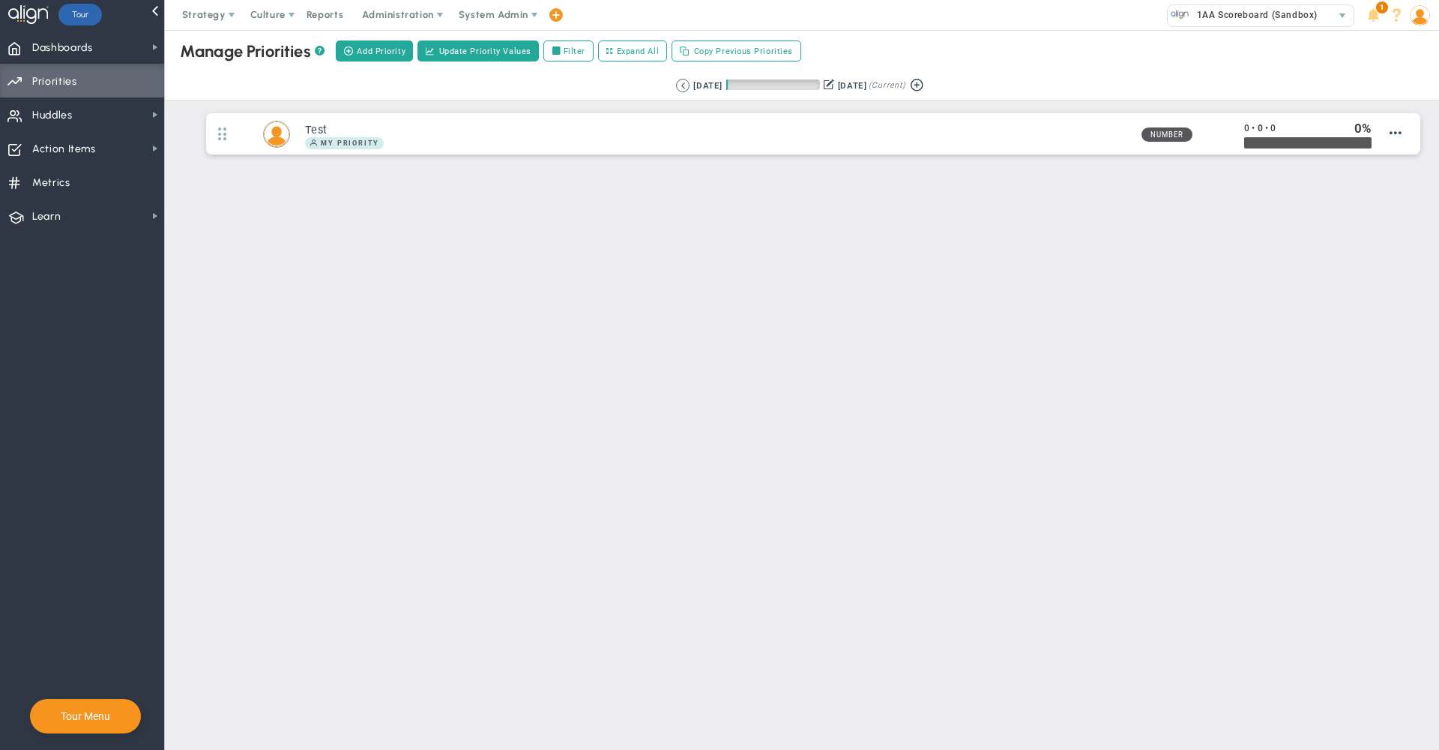
click at [365, 37] on div "Manage OKRs ? Manage Priorities ? Manage Projects ? Create Project Add Priority…" at bounding box center [802, 51] width 1304 height 42
click at [365, 52] on span "Add Priority" at bounding box center [381, 51] width 49 height 13
type input "0"
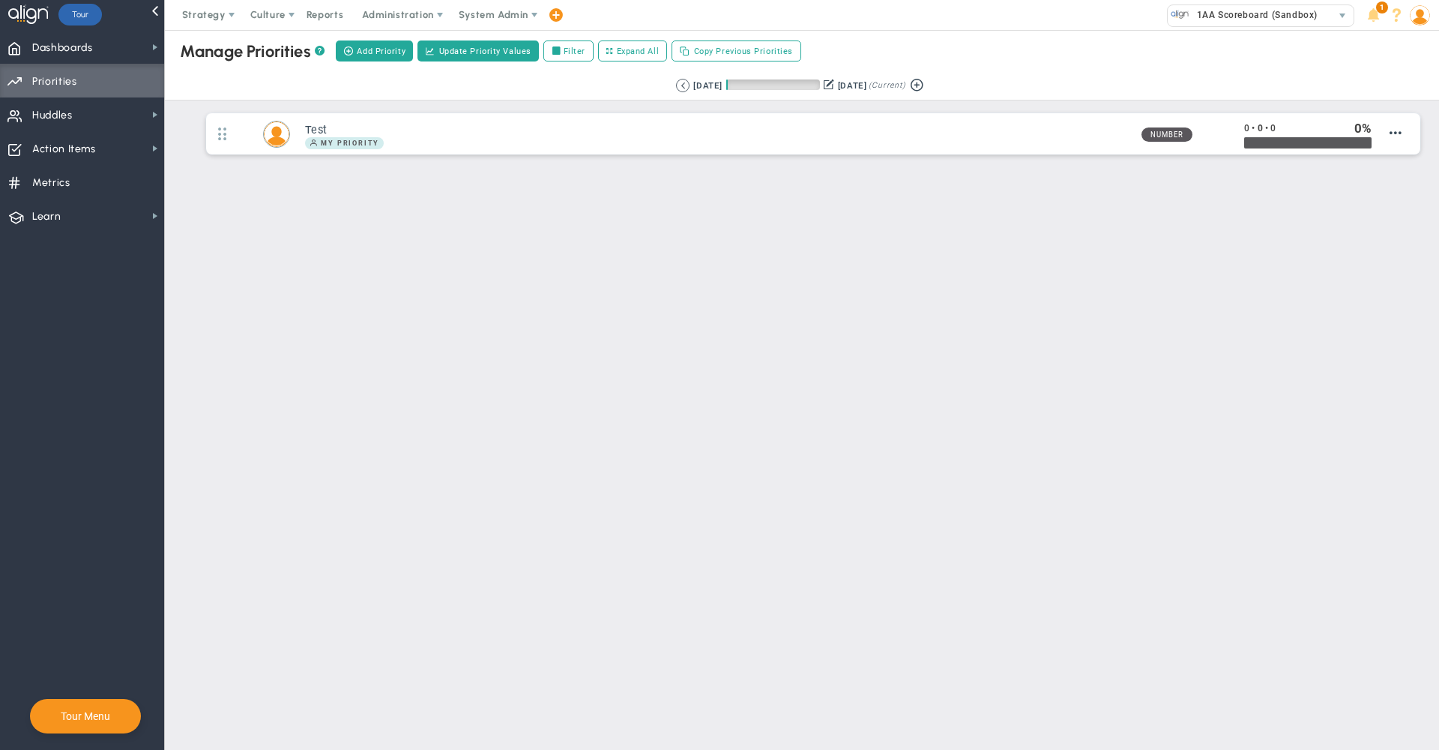
radio input "true"
type input "[PERSON_NAME]"
type input "0"
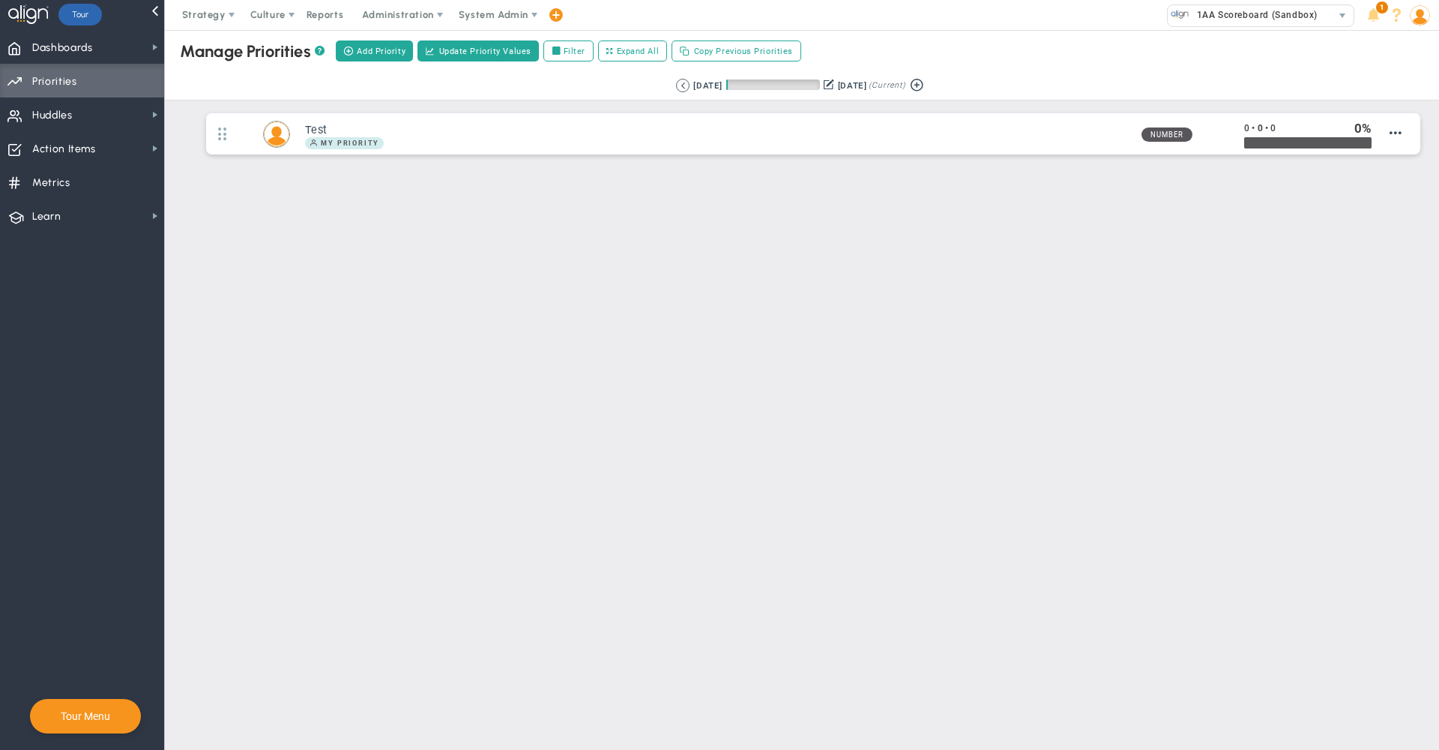
radio input "true"
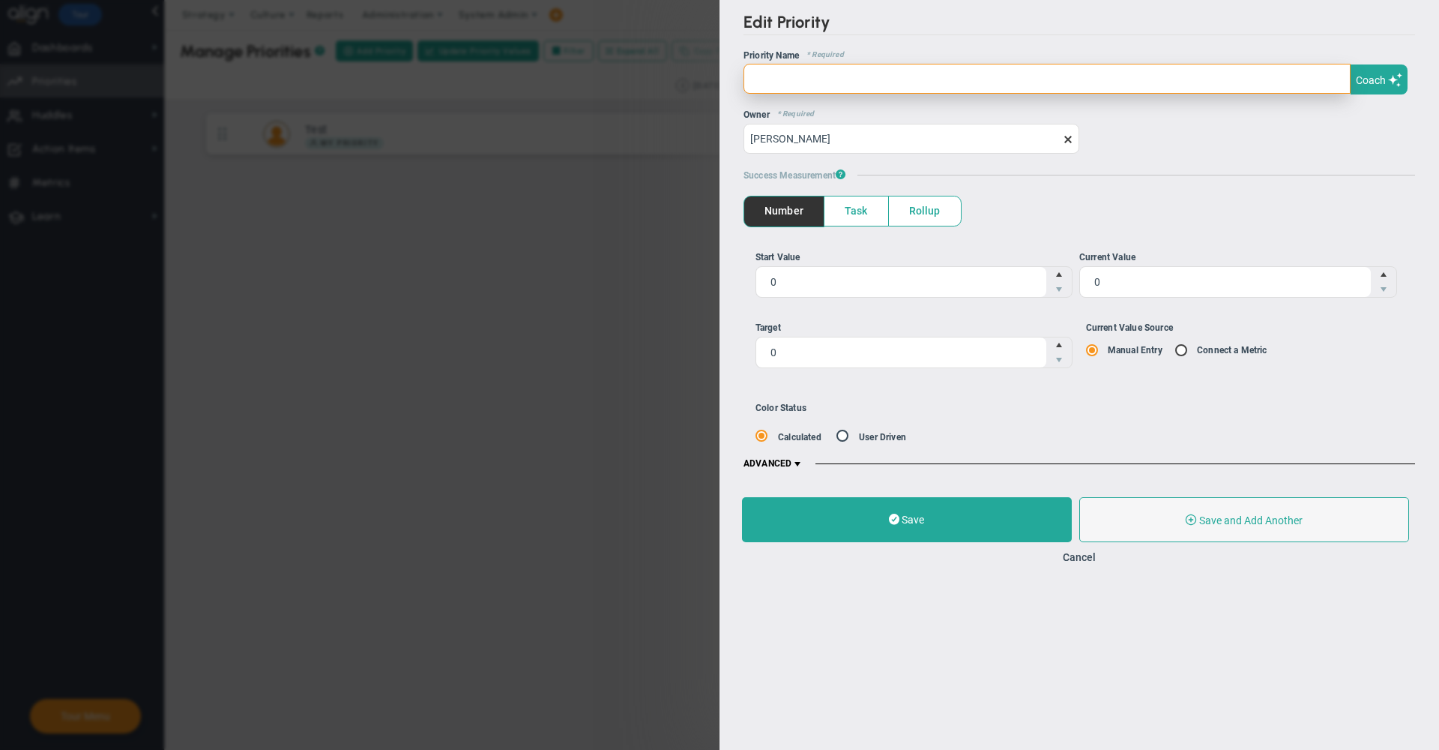
click at [915, 82] on input "text" at bounding box center [1047, 79] width 607 height 30
type input "Test 2"
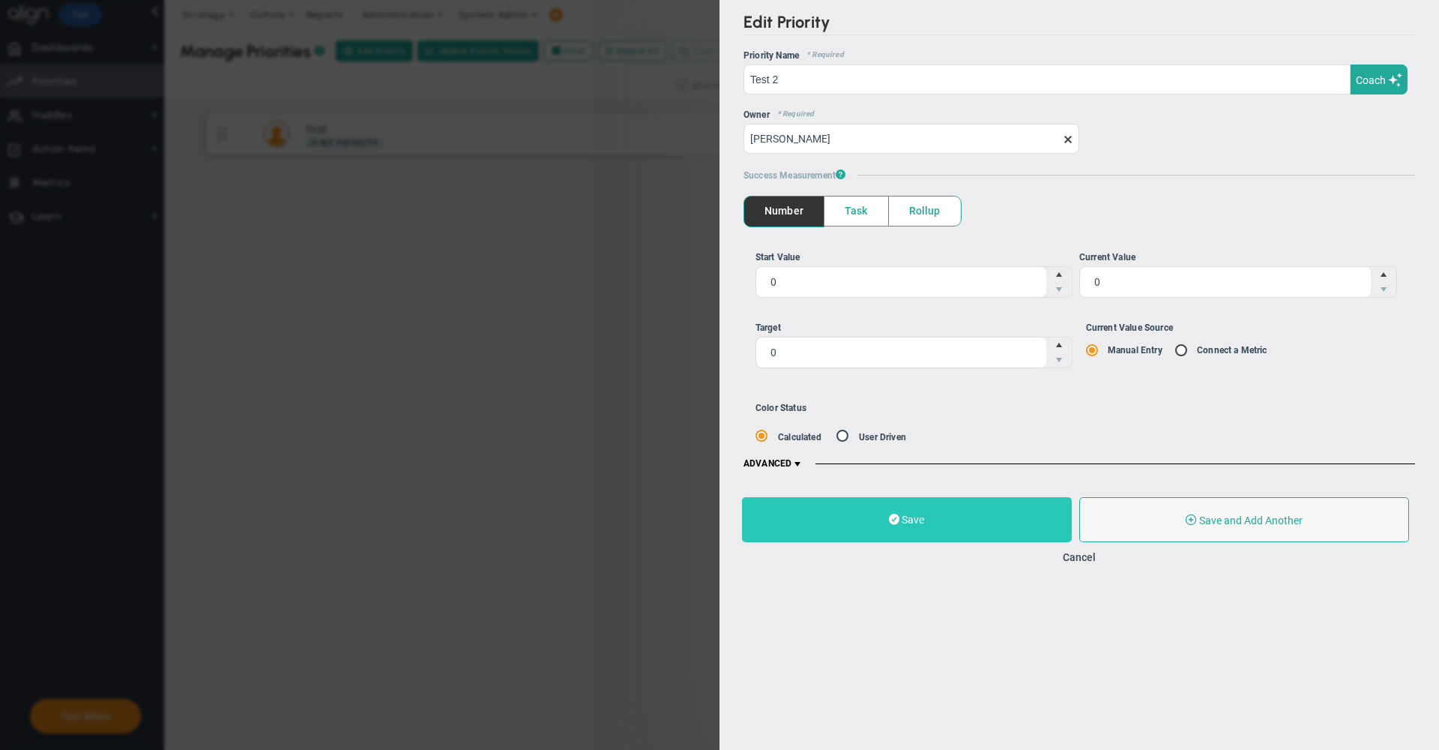
click at [892, 526] on span at bounding box center [894, 519] width 10 height 14
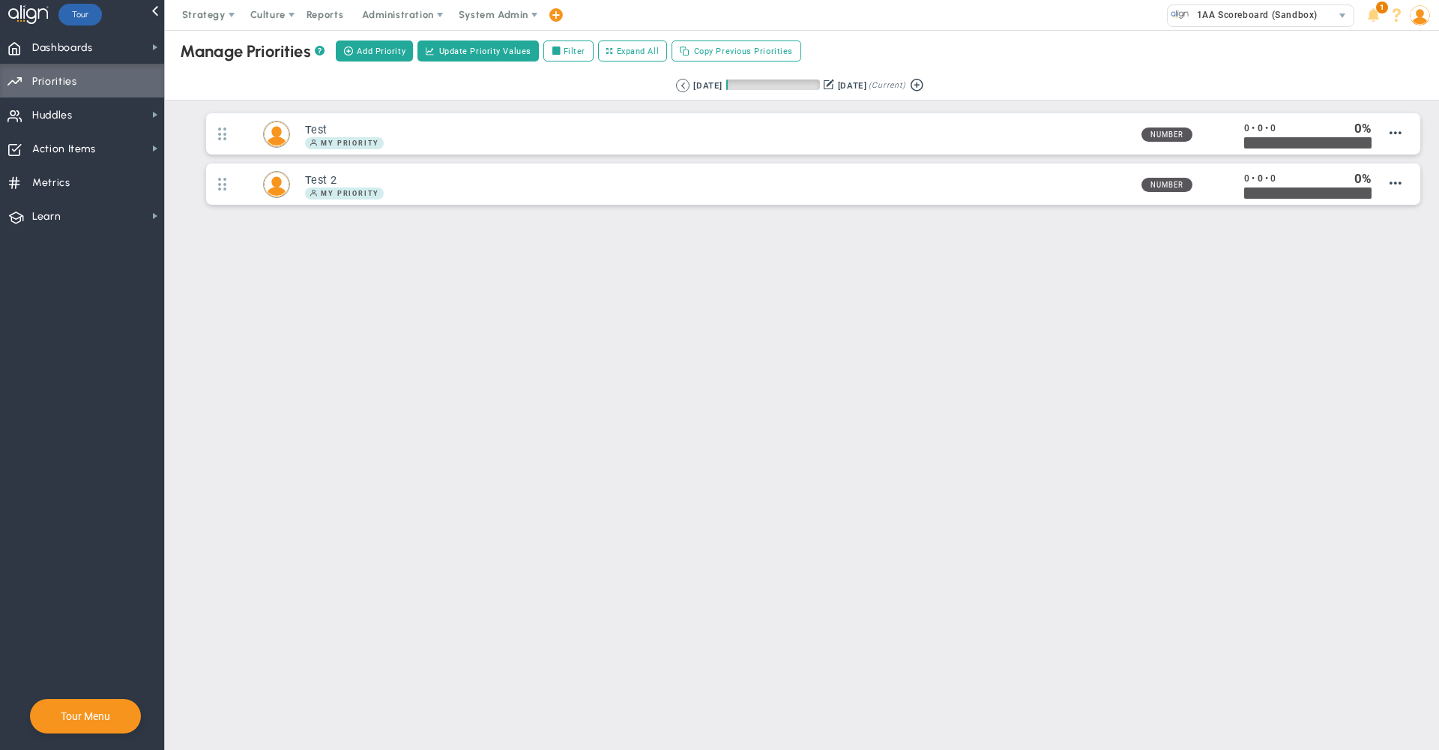
click at [501, 345] on main "Manage OKRs ? Manage Priorities ? Manage Projects ? Create Project Add Priority…" at bounding box center [802, 390] width 1274 height 720
click at [217, 26] on span "Strategy" at bounding box center [205, 15] width 68 height 30
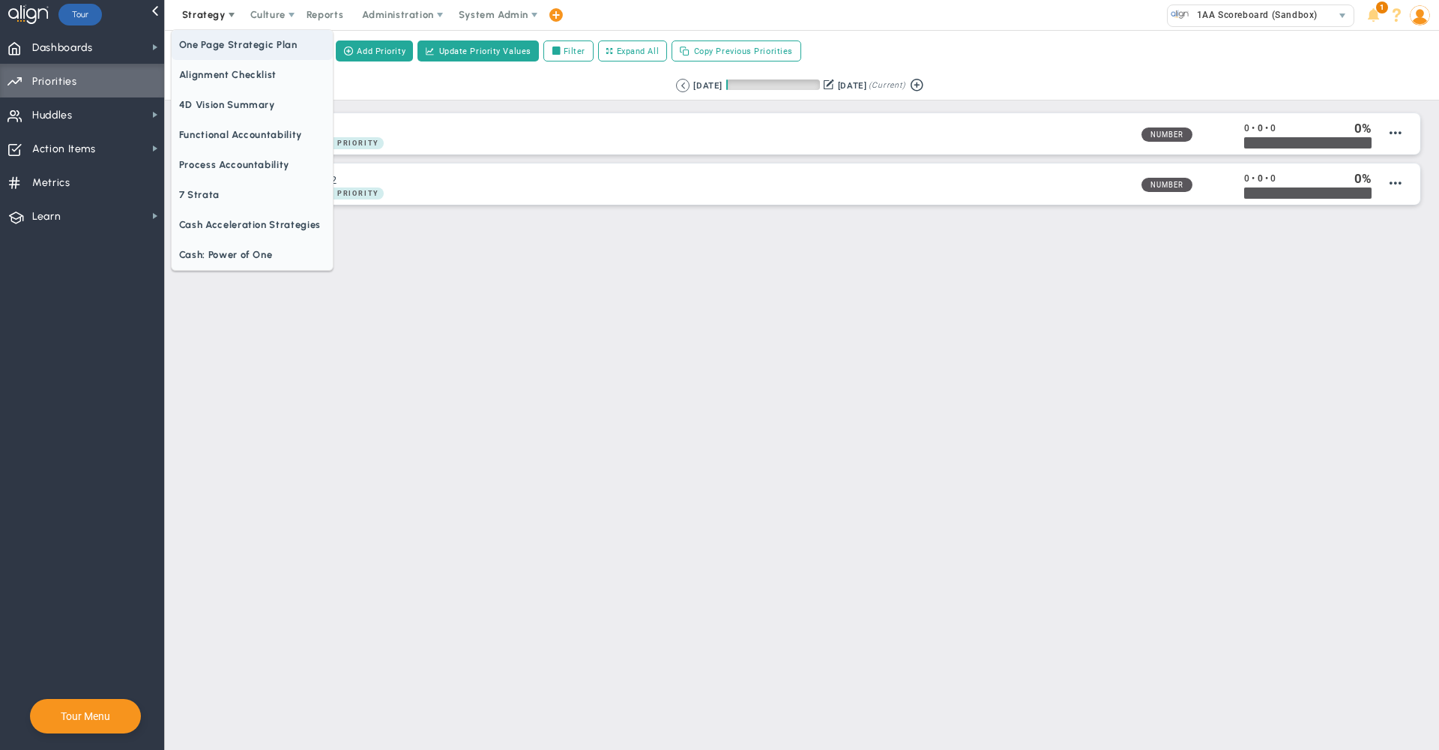
click at [241, 49] on span "One Page Strategic Plan" at bounding box center [252, 45] width 161 height 30
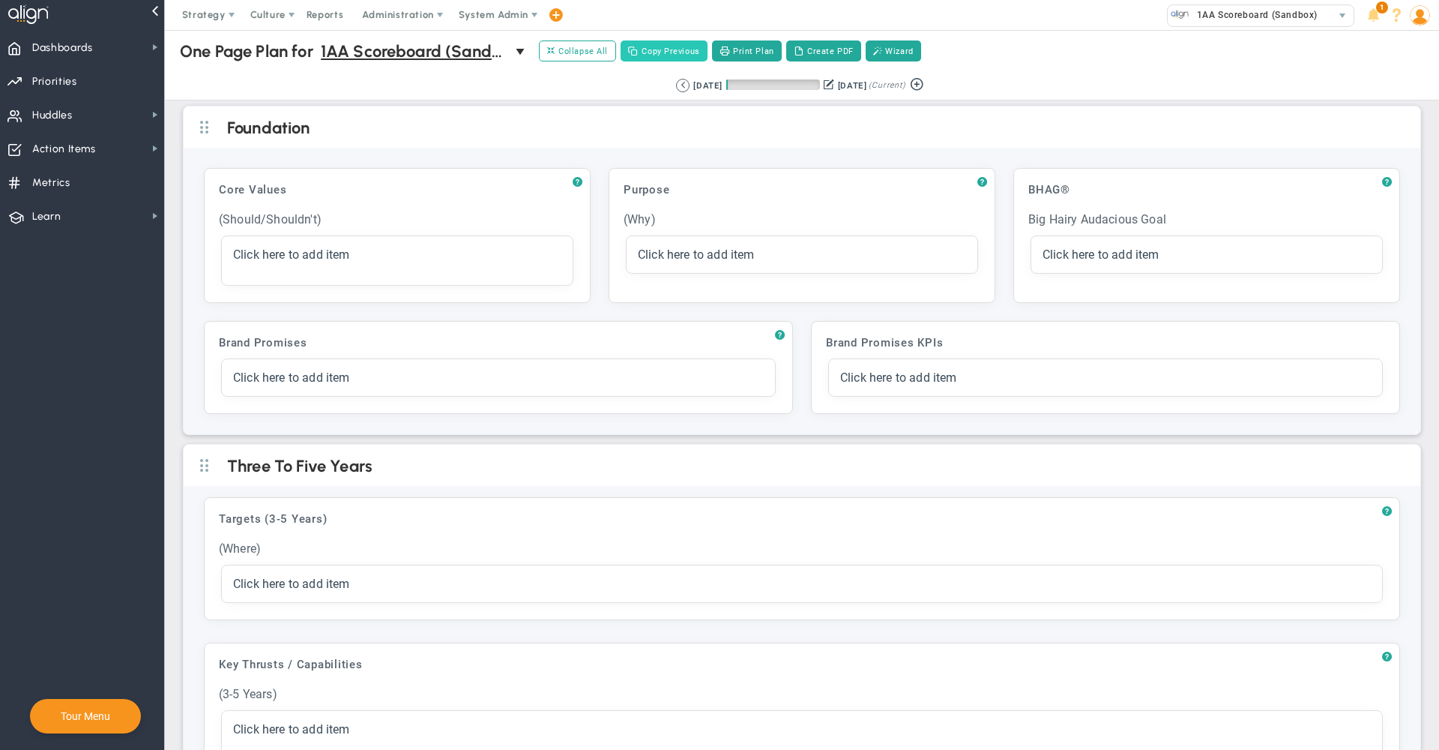
click at [674, 52] on button "Copy Previous" at bounding box center [664, 50] width 87 height 21
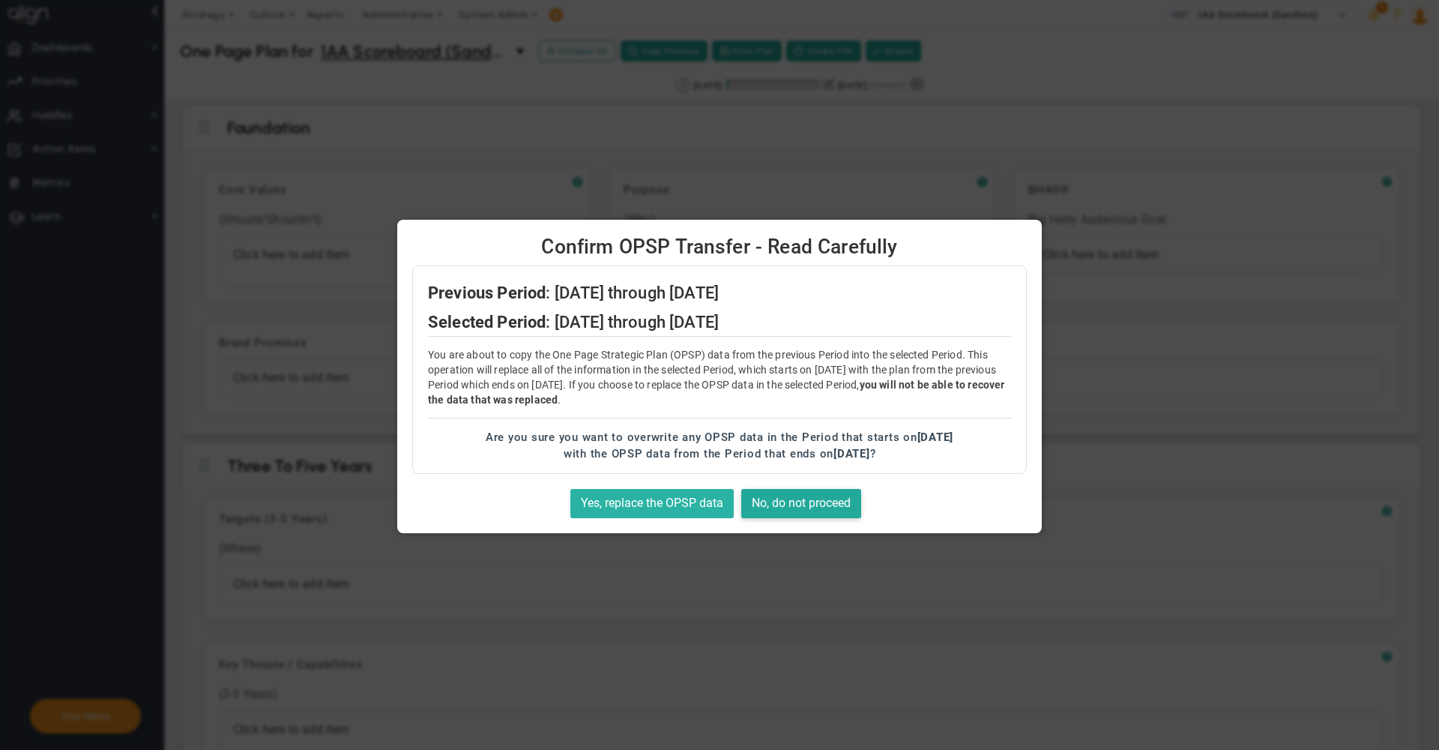
click at [633, 498] on button "Yes, replace the OPSP data" at bounding box center [651, 503] width 163 height 29
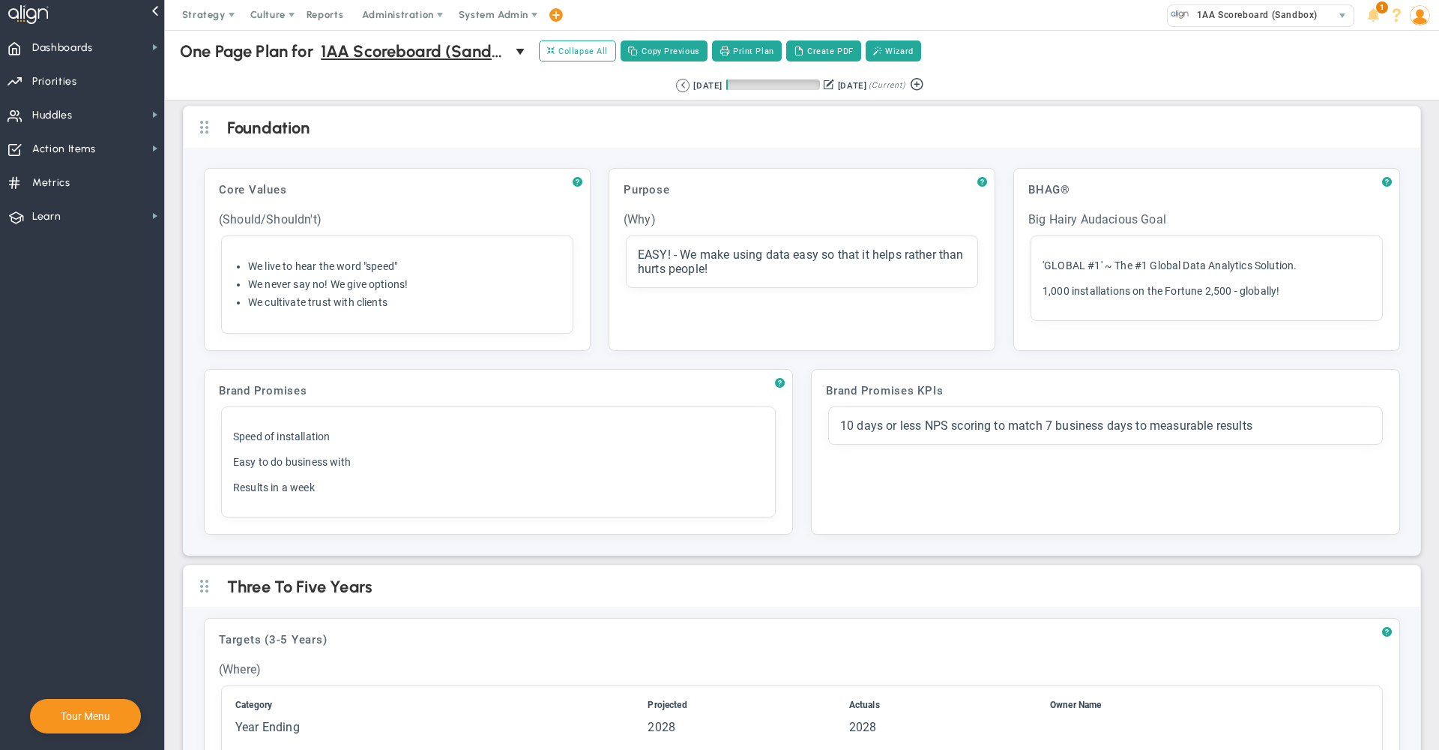
click at [453, 73] on div "Retrieving period... [DATE] [DATE] (Current)" at bounding box center [802, 85] width 1304 height 29
click at [92, 75] on span "Priorities Projects OKR Tree Priorities Projects OKRs" at bounding box center [82, 81] width 164 height 34
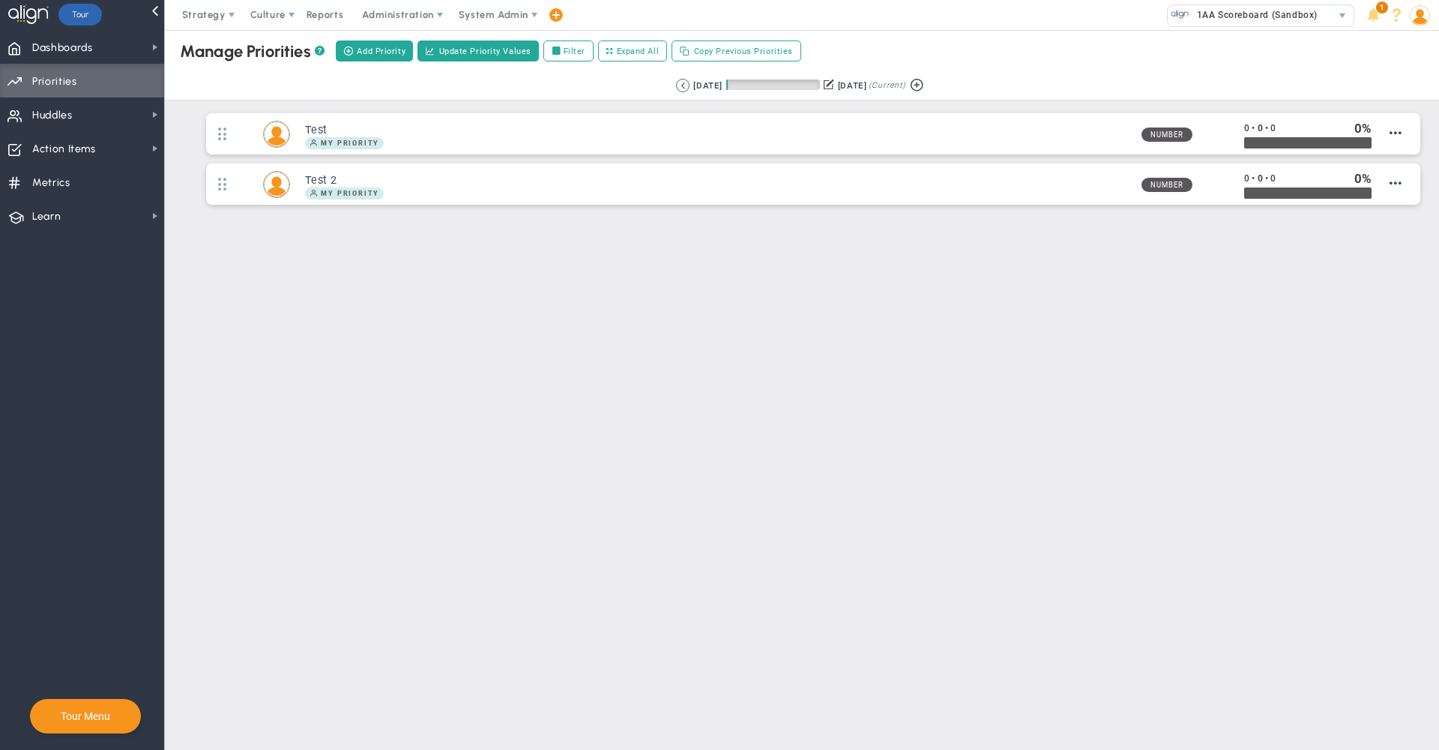
click at [835, 381] on main "Manage OKRs ? Manage Priorities ? Manage Projects ? Create Project Add Priority…" at bounding box center [802, 390] width 1274 height 720
click at [743, 281] on div "Manage OKRs ? Manage Priorities ? Manage Projects ? Create Project Add Priority…" at bounding box center [802, 164] width 1274 height 269
click at [623, 292] on div "Manage OKRs ? Manage Priorities ? Manage Projects ? Create Project Add Priority…" at bounding box center [802, 164] width 1274 height 269
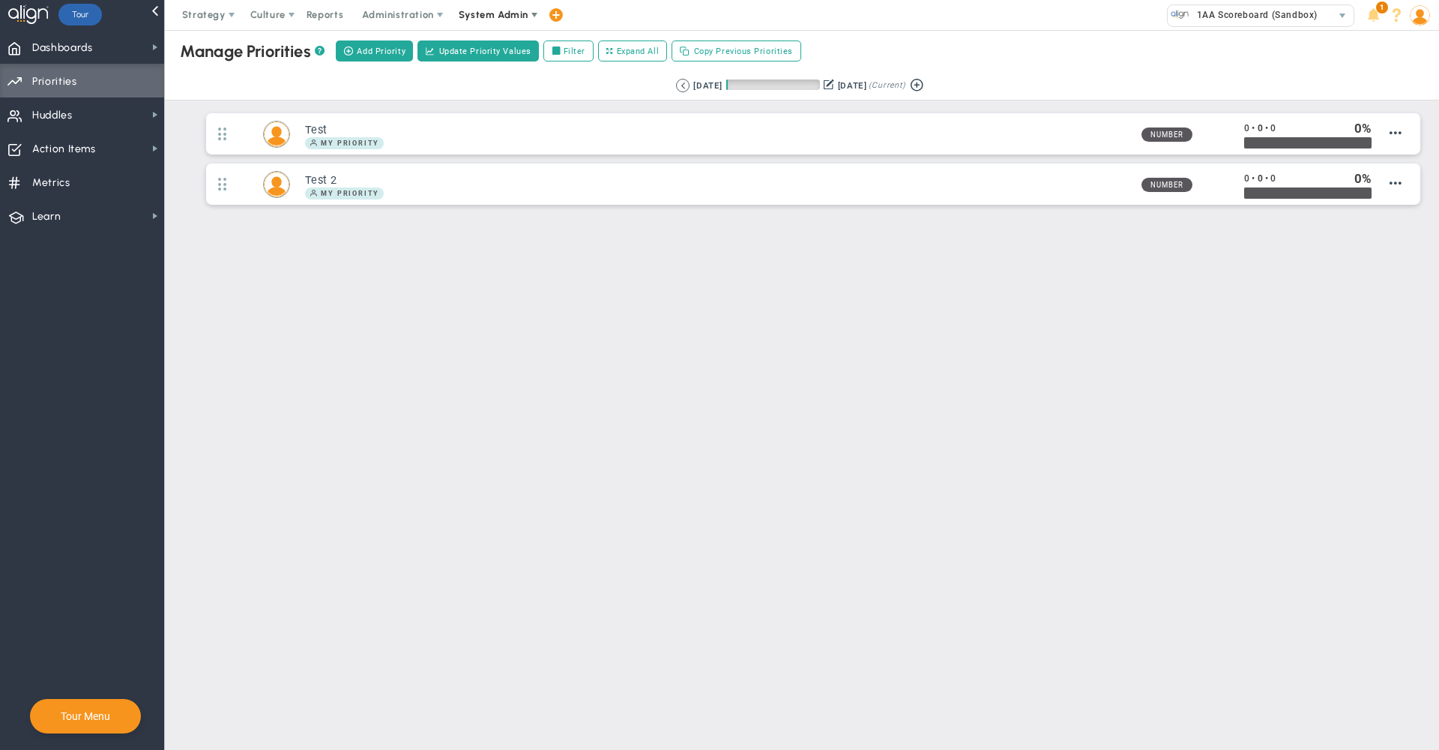
click at [500, 13] on span "System Admin" at bounding box center [494, 14] width 70 height 11
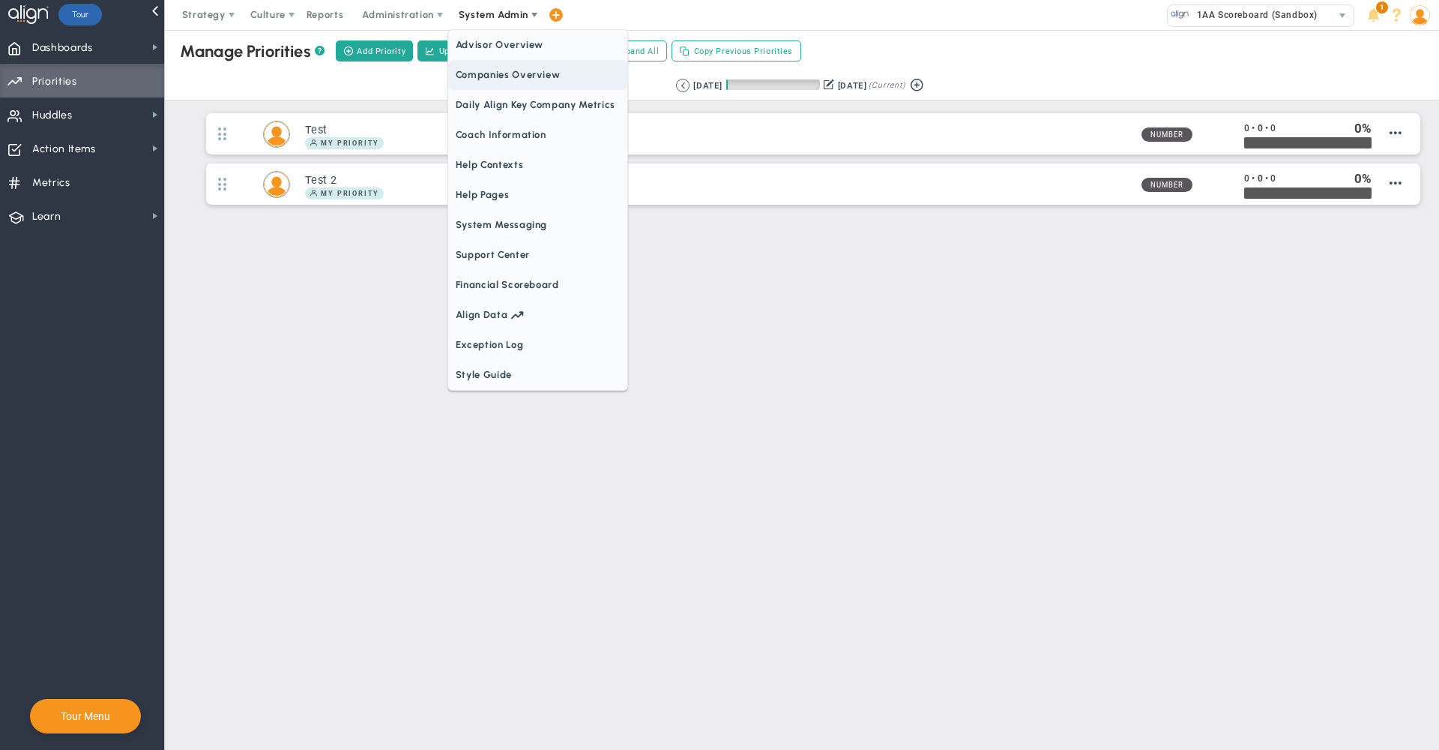
click at [502, 68] on span "Companies Overview" at bounding box center [537, 75] width 179 height 30
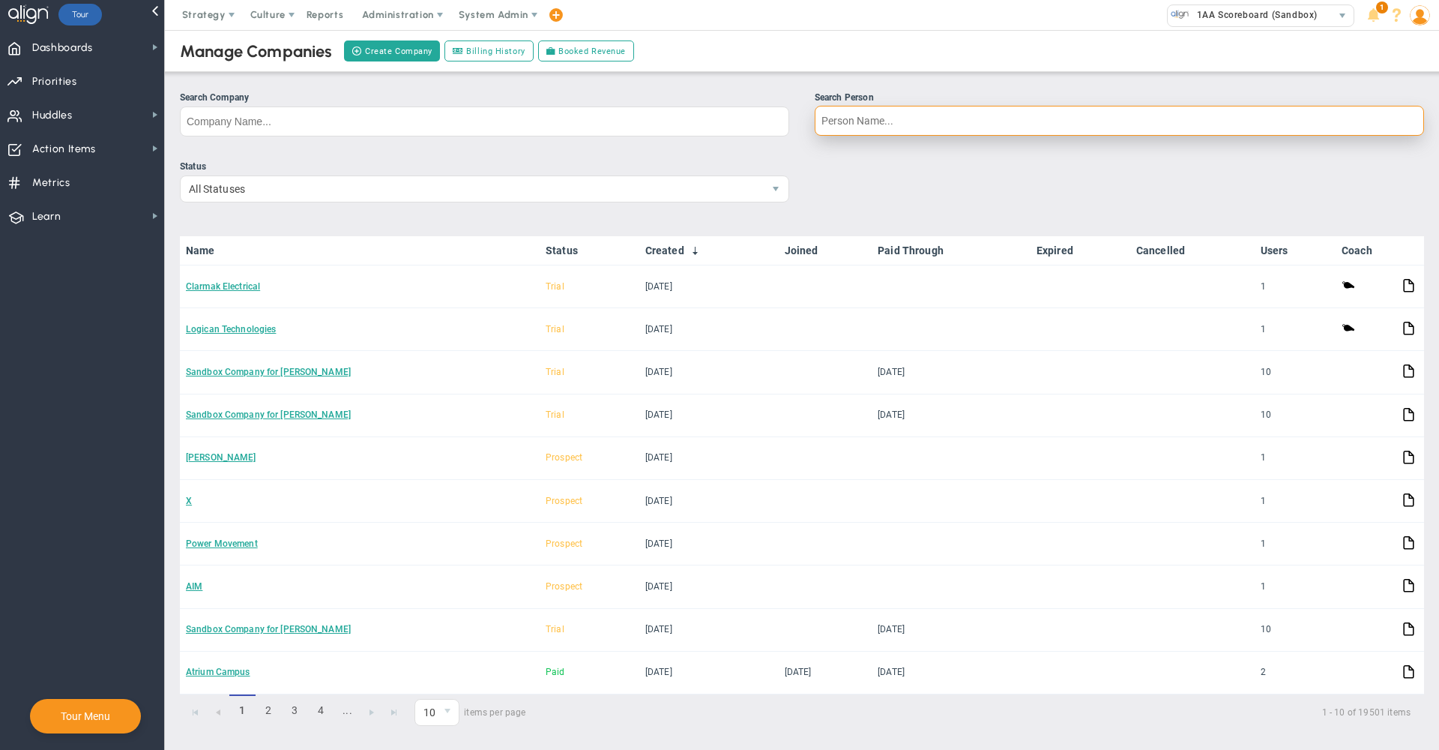
click at [906, 126] on input "Search Person" at bounding box center [1119, 121] width 609 height 30
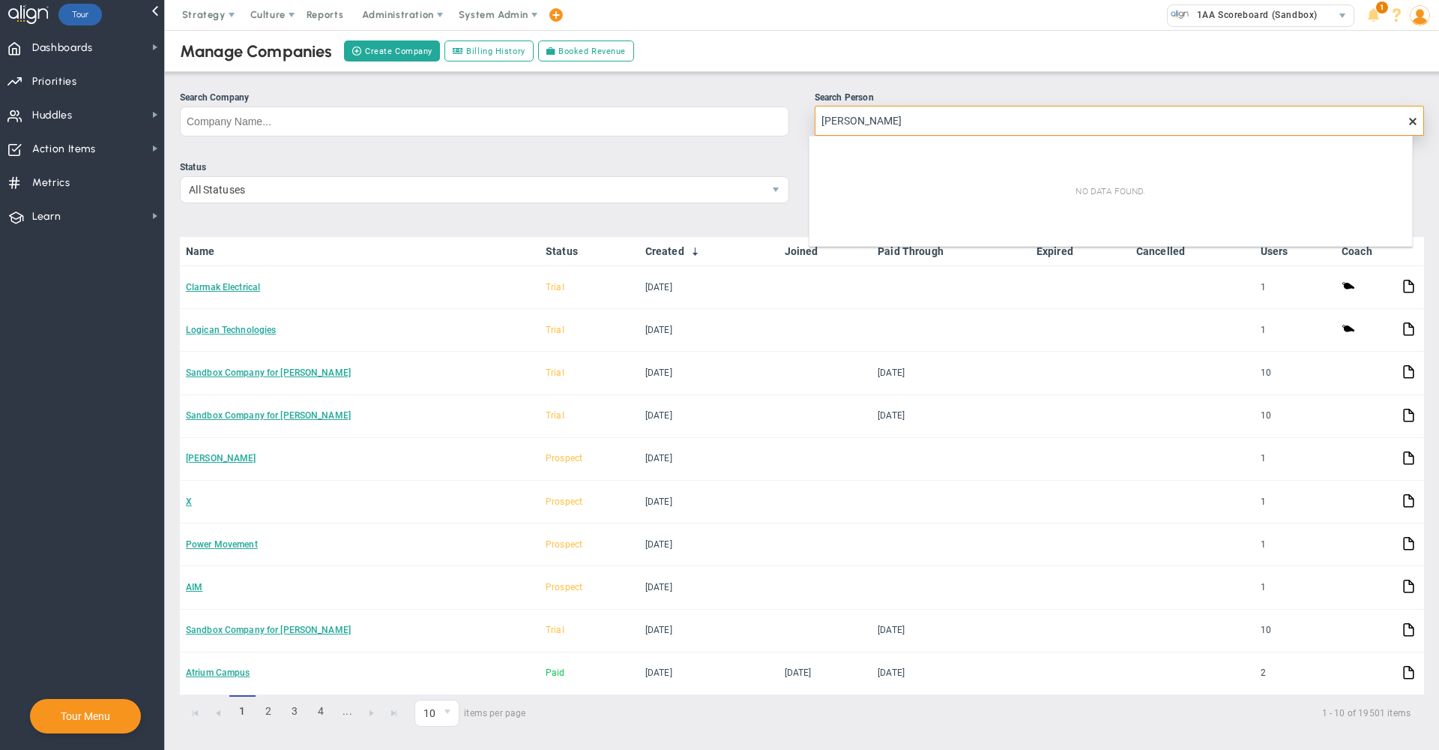
click at [823, 118] on input "[PERSON_NAME]" at bounding box center [1119, 121] width 609 height 30
type input "[PERSON_NAME]"
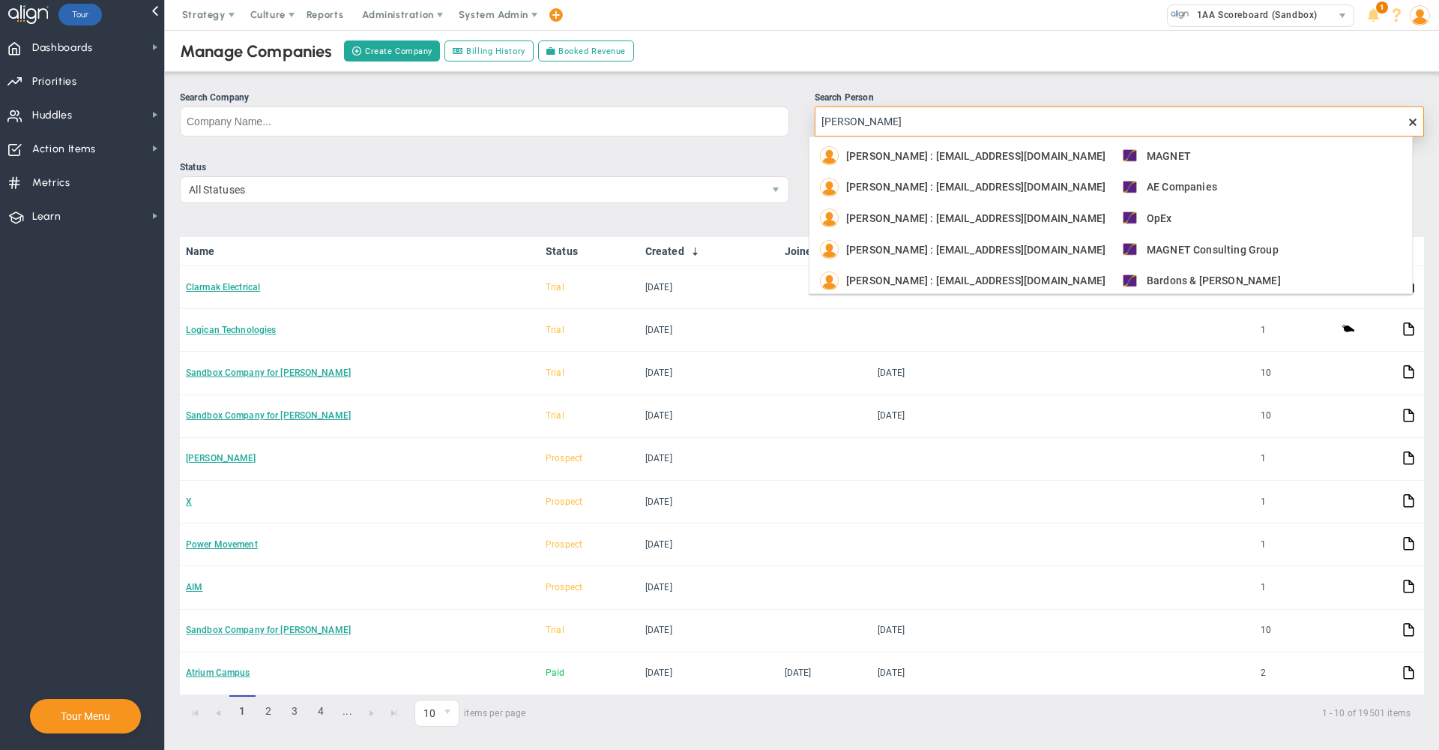
scroll to position [120, 0]
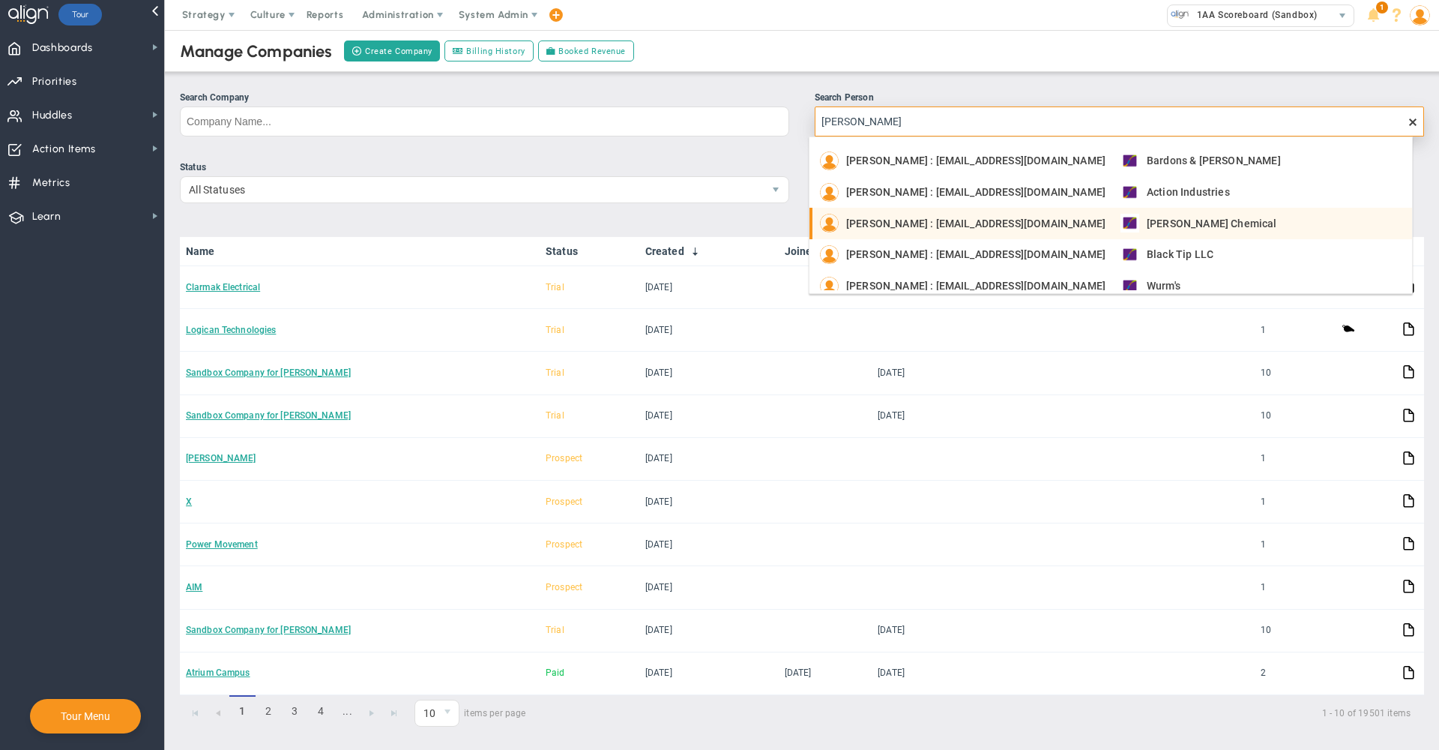
click at [1259, 257] on div "[PERSON_NAME] : [EMAIL_ADDRESS][DOMAIN_NAME] Black Tip LLC" at bounding box center [1112, 254] width 585 height 19
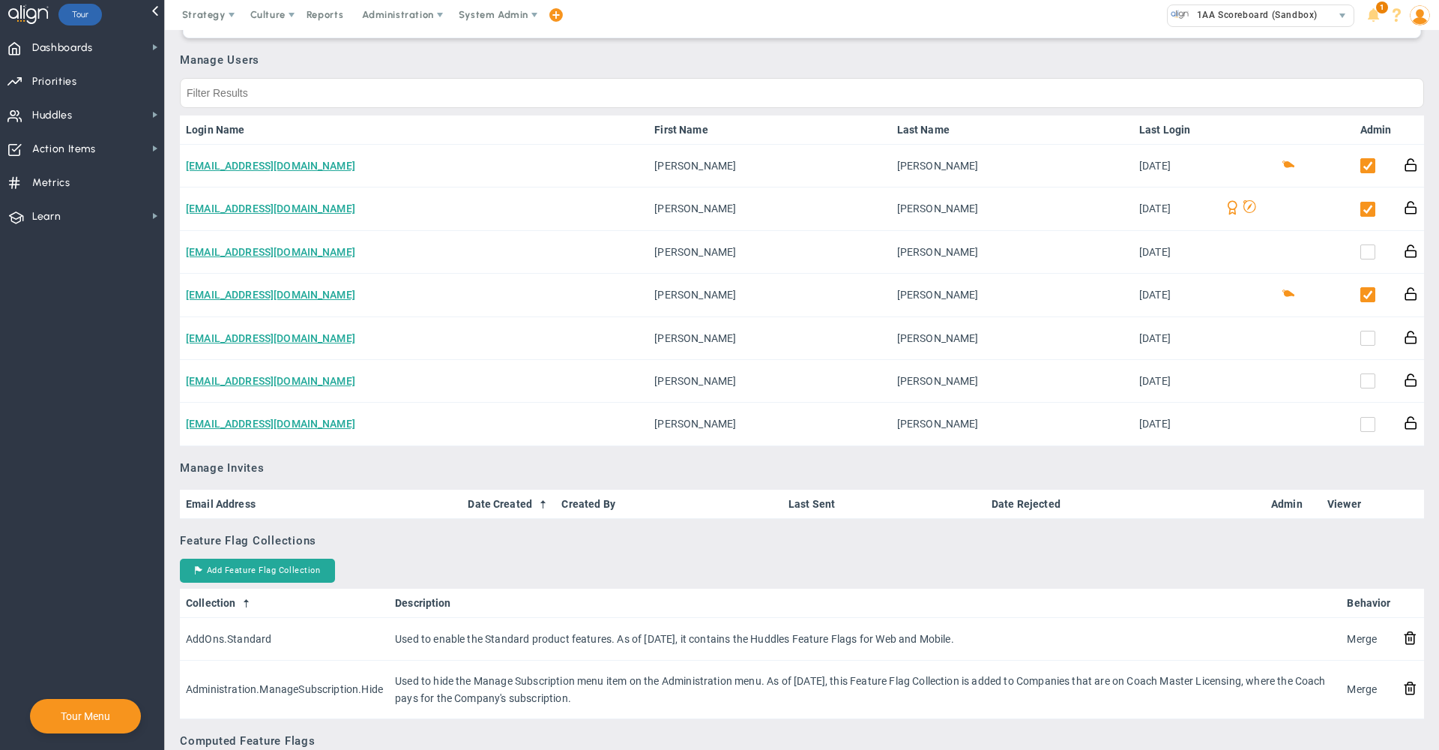
scroll to position [690, 0]
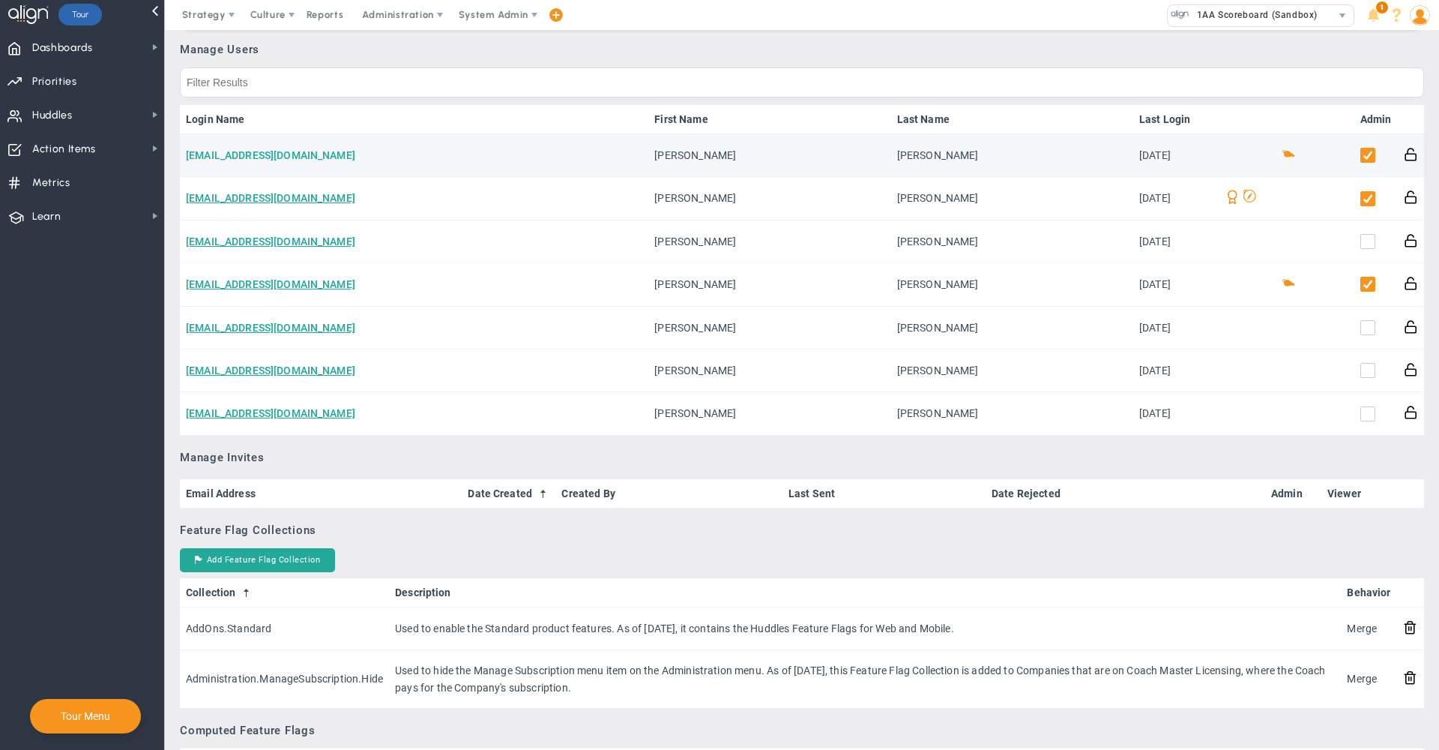
click at [246, 161] on td "[EMAIL_ADDRESS][DOMAIN_NAME]" at bounding box center [414, 155] width 469 height 43
click at [256, 150] on link "[EMAIL_ADDRESS][DOMAIN_NAME]" at bounding box center [270, 155] width 169 height 12
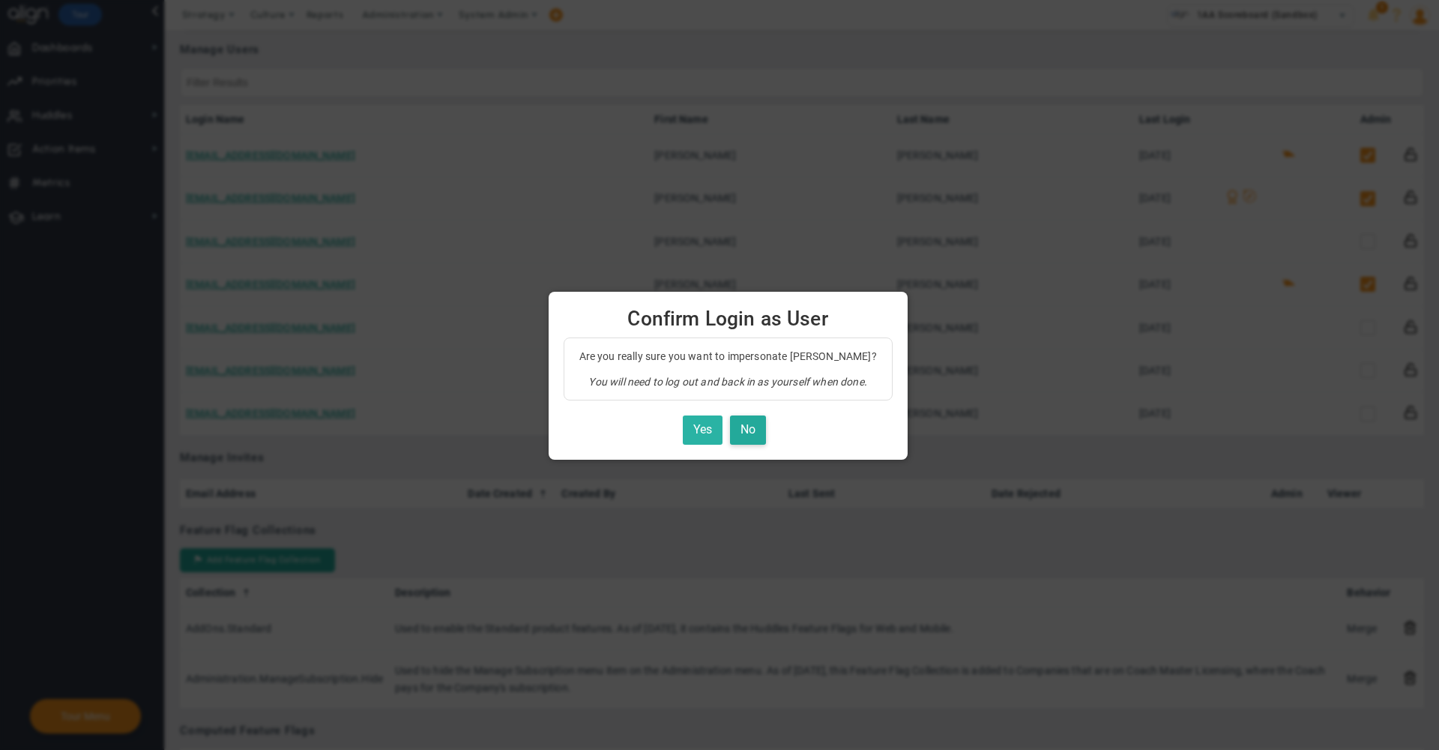
click at [705, 436] on button "Yes" at bounding box center [703, 429] width 40 height 29
